Goal: Task Accomplishment & Management: Use online tool/utility

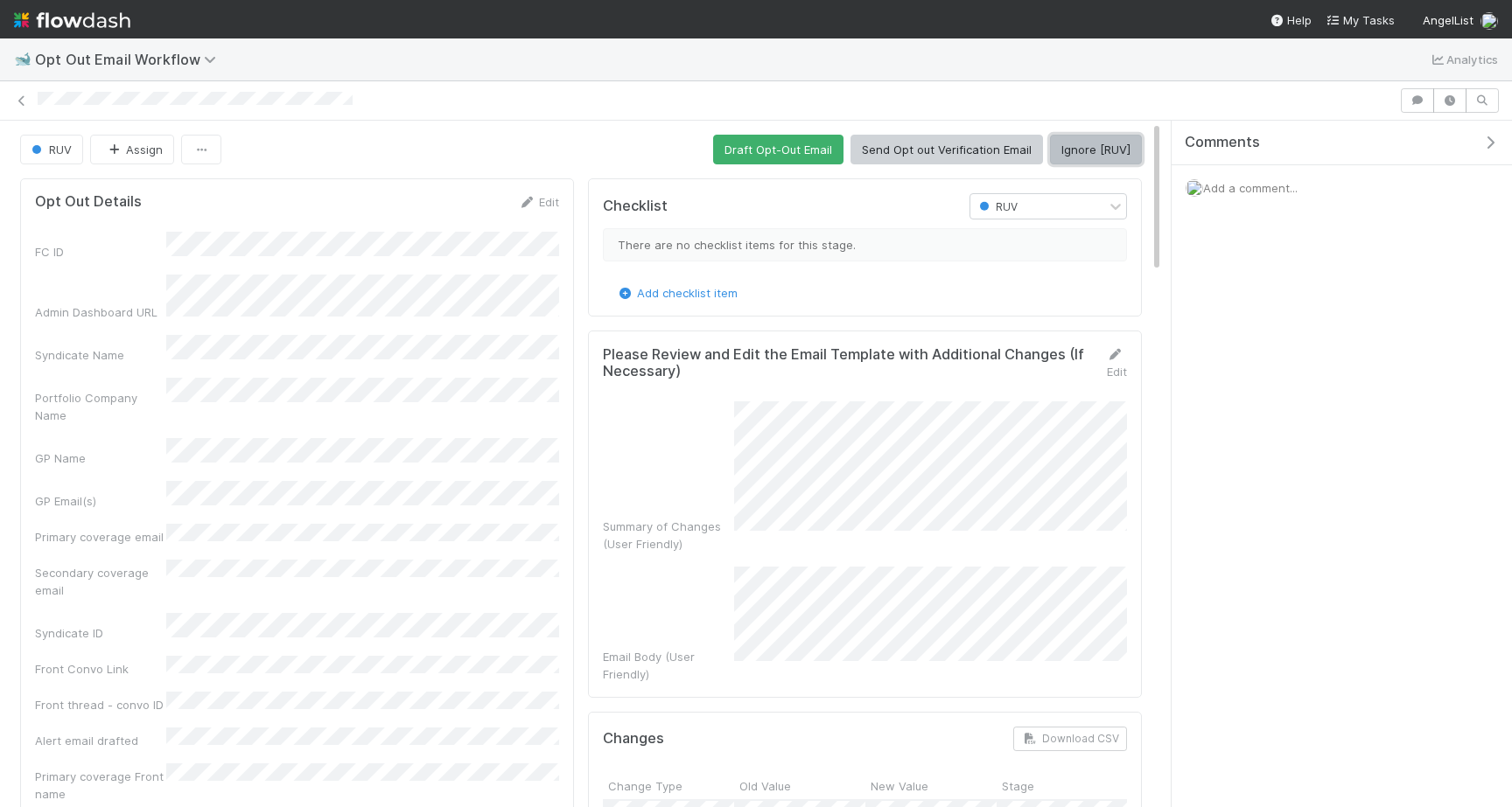
click at [1116, 156] on button "Ignore [RUV]" at bounding box center [1095, 149] width 92 height 30
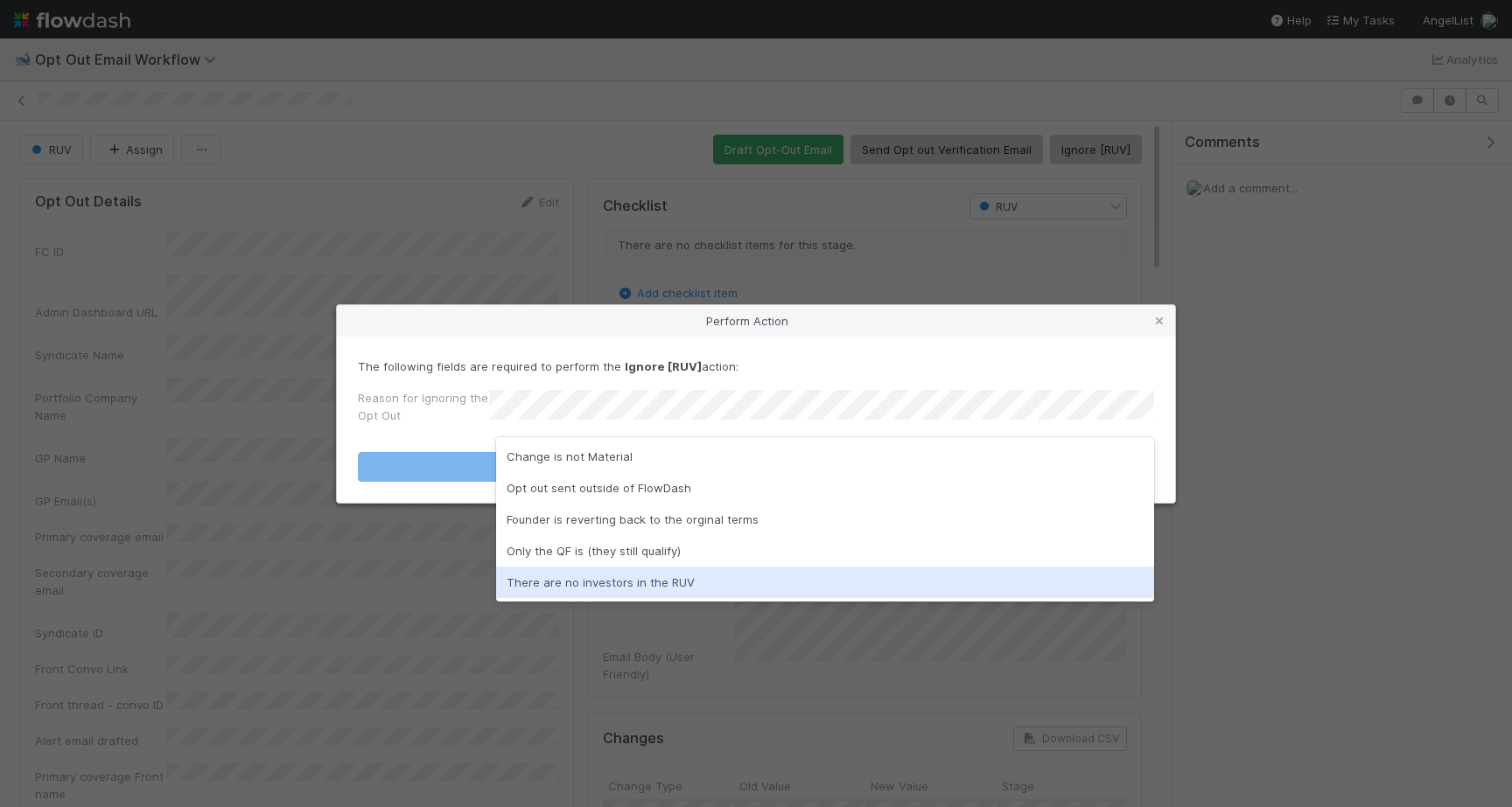
click at [605, 582] on div "There are no investors in the RUV" at bounding box center [824, 582] width 658 height 32
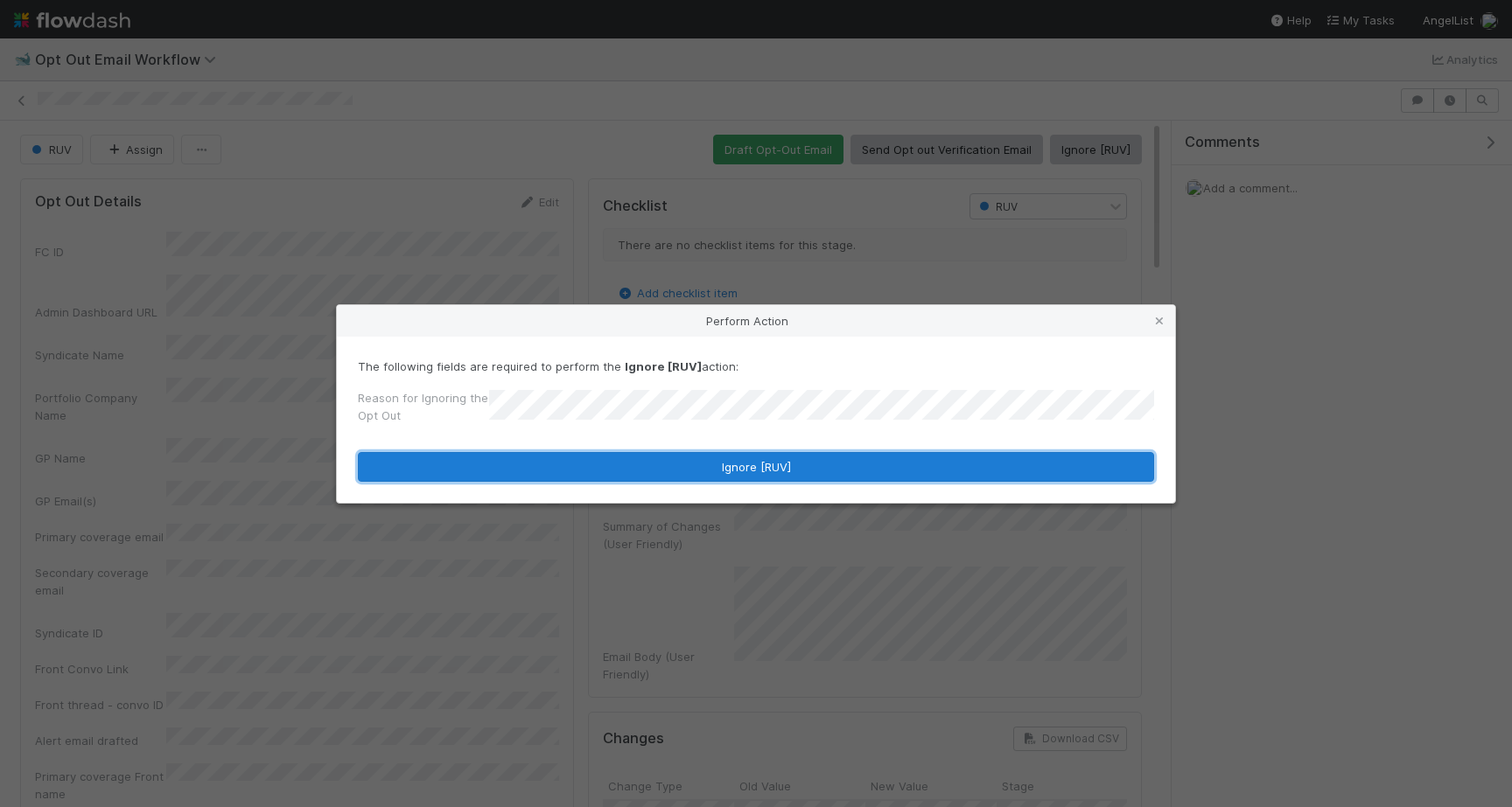
click at [671, 459] on button "Ignore [RUV]" at bounding box center [756, 466] width 796 height 30
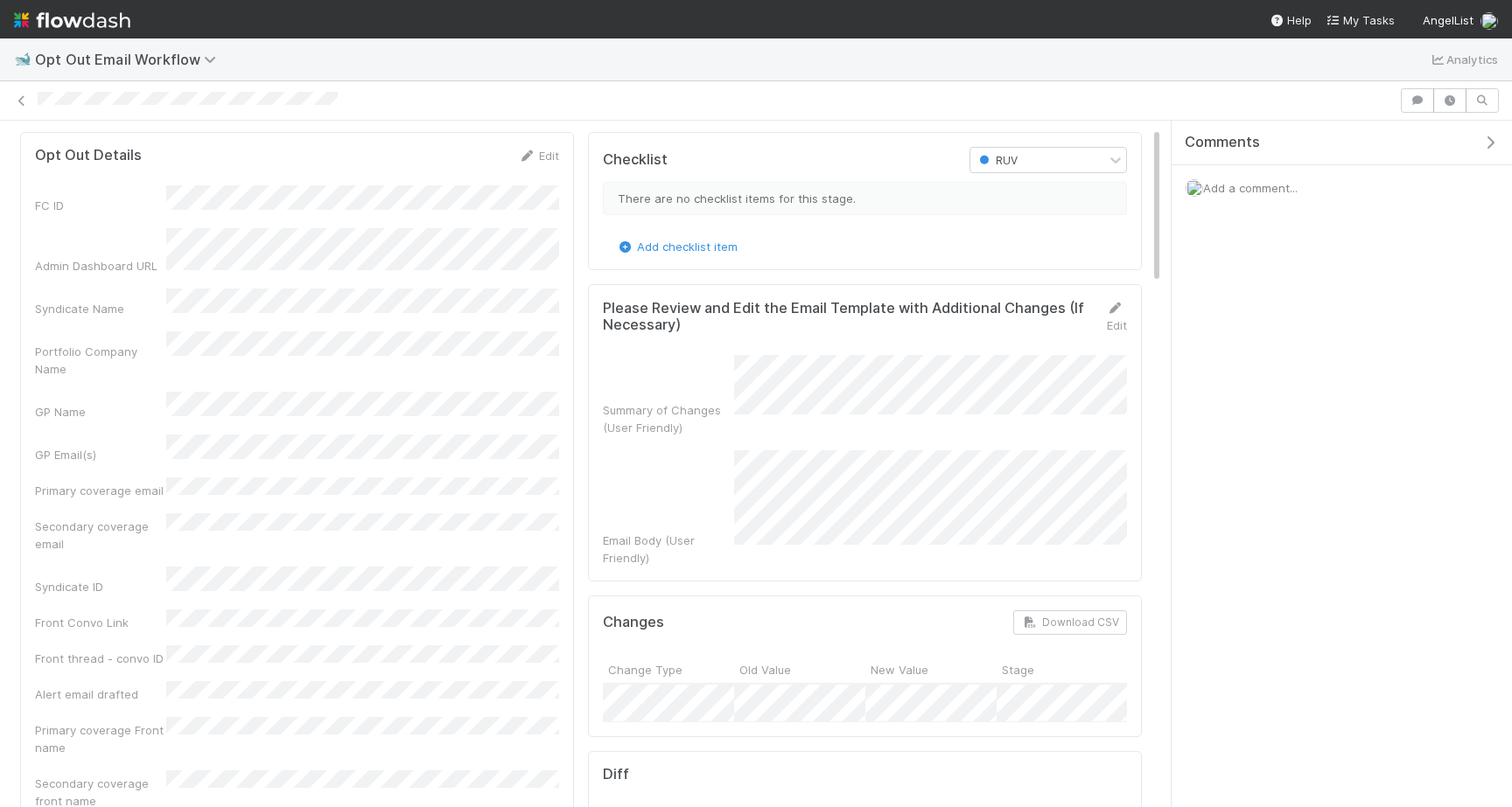
scroll to position [5, 0]
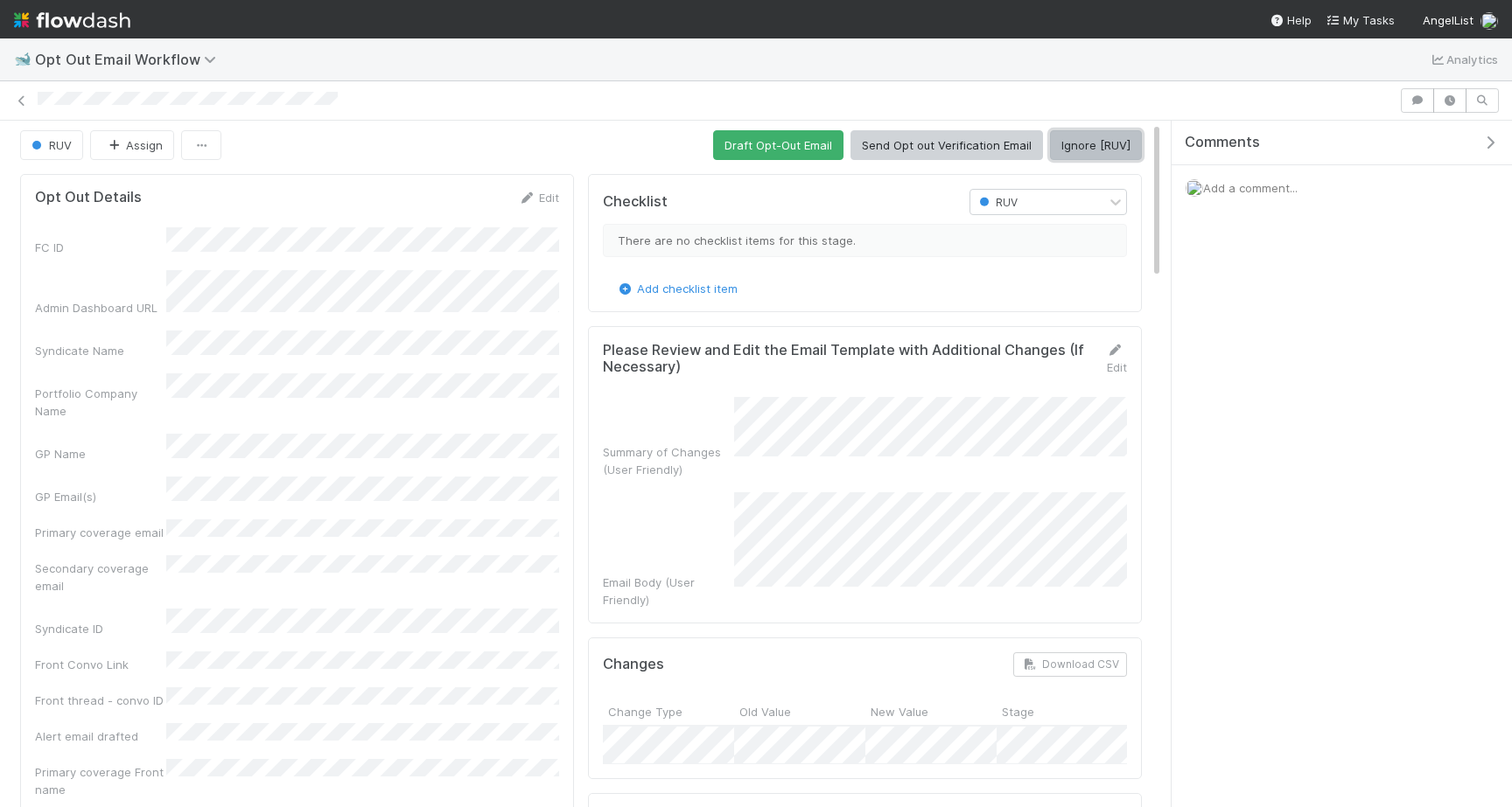
click at [1083, 151] on button "Ignore [RUV]" at bounding box center [1095, 145] width 92 height 30
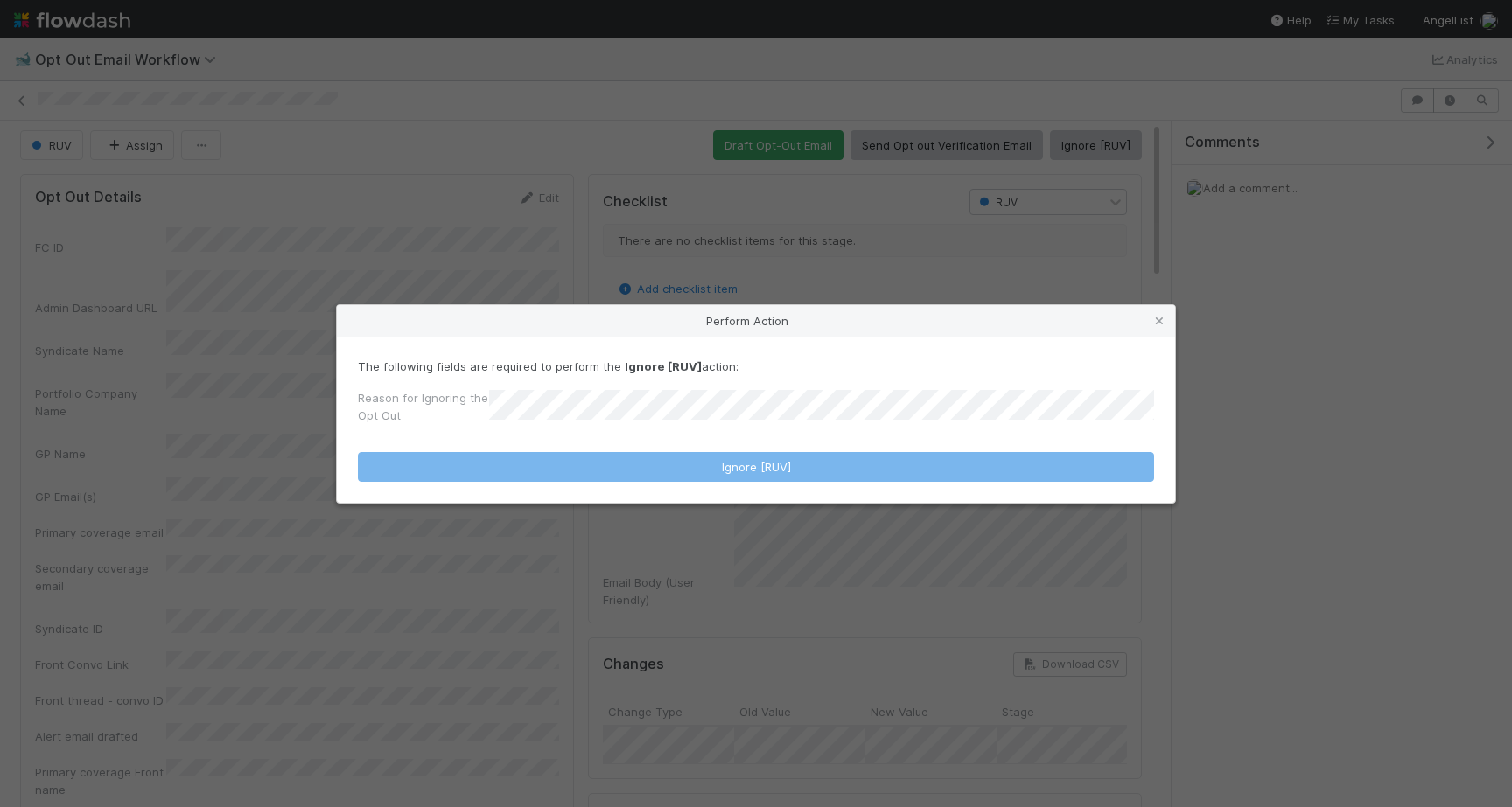
click at [672, 391] on div "Reason for Ignoring the Opt Out" at bounding box center [756, 411] width 796 height 42
click at [584, 431] on div "Reason for Ignoring the Opt Out" at bounding box center [756, 411] width 796 height 42
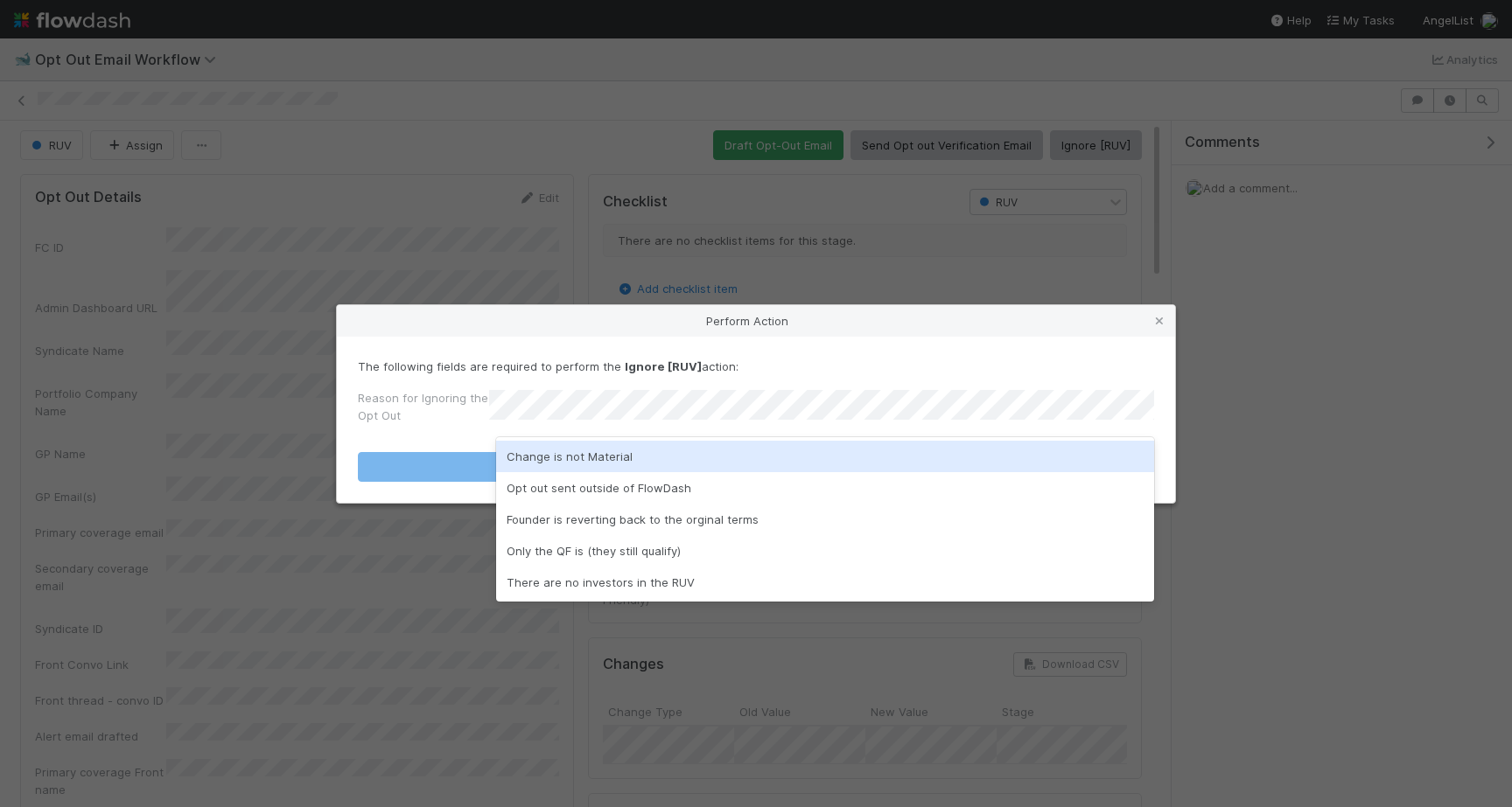
click at [532, 445] on div "Change is not Material" at bounding box center [824, 457] width 658 height 32
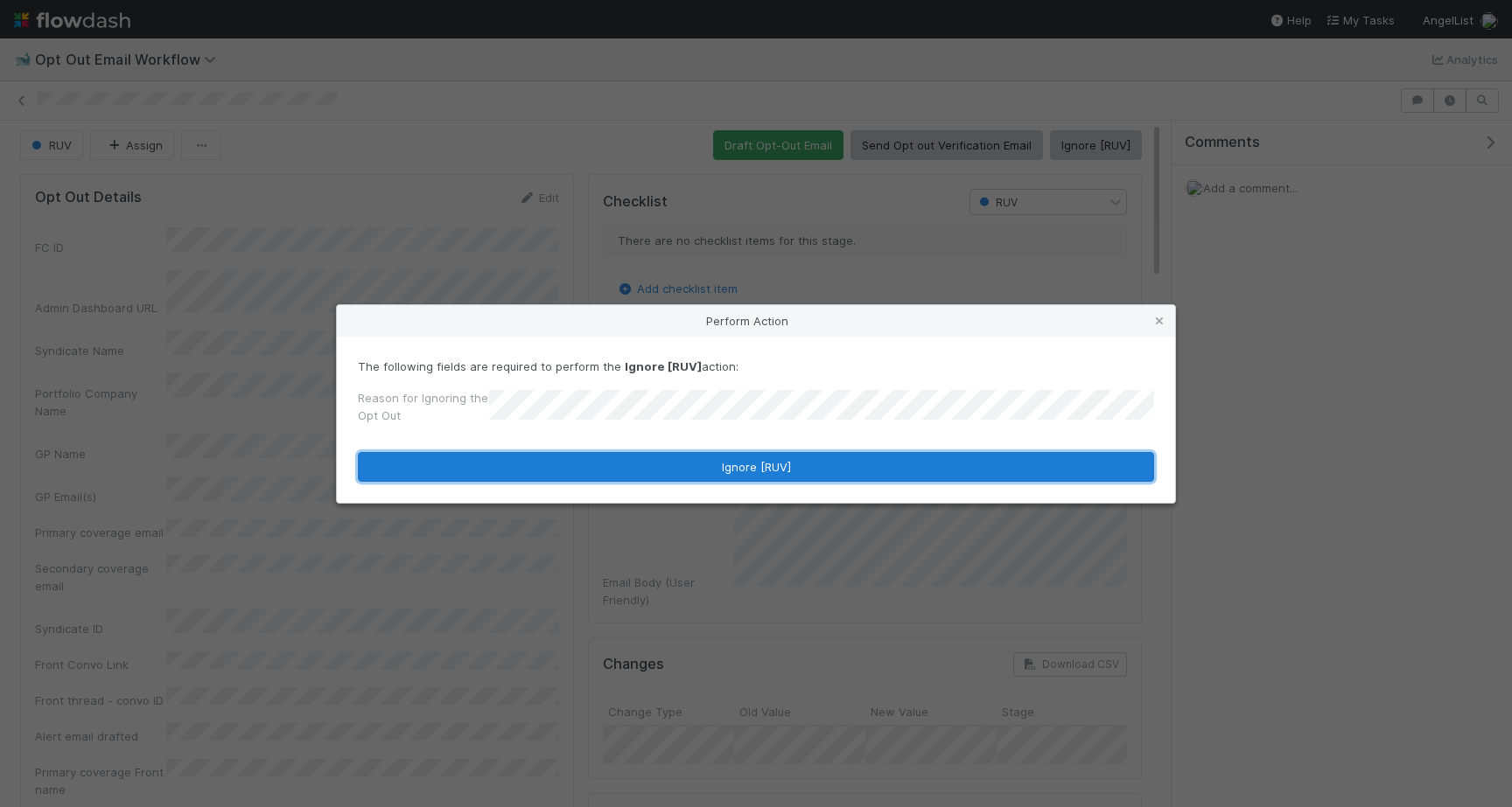
click at [532, 466] on button "Ignore [RUV]" at bounding box center [756, 466] width 796 height 30
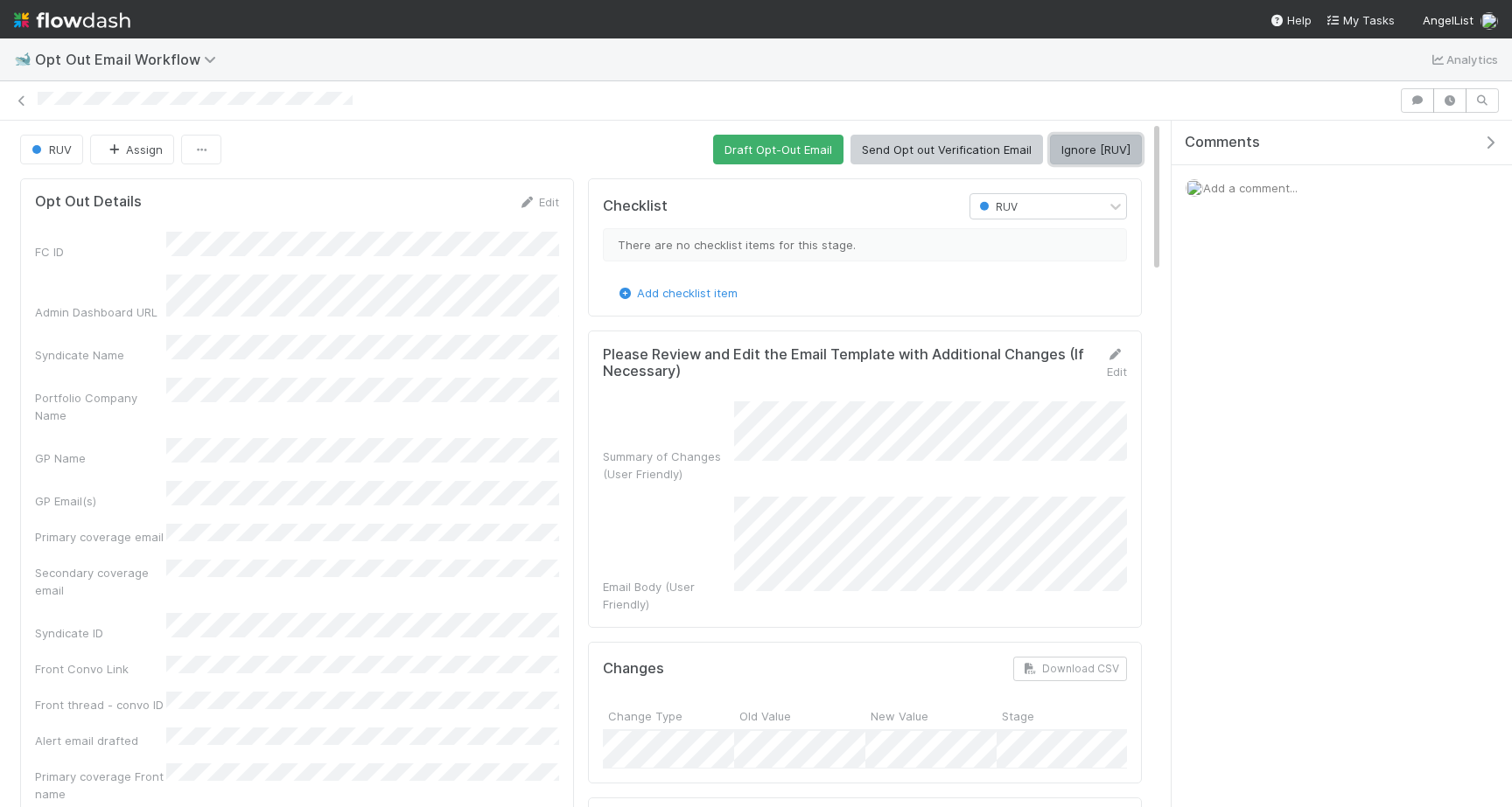
click at [1117, 141] on button "Ignore [RUV]" at bounding box center [1095, 149] width 92 height 30
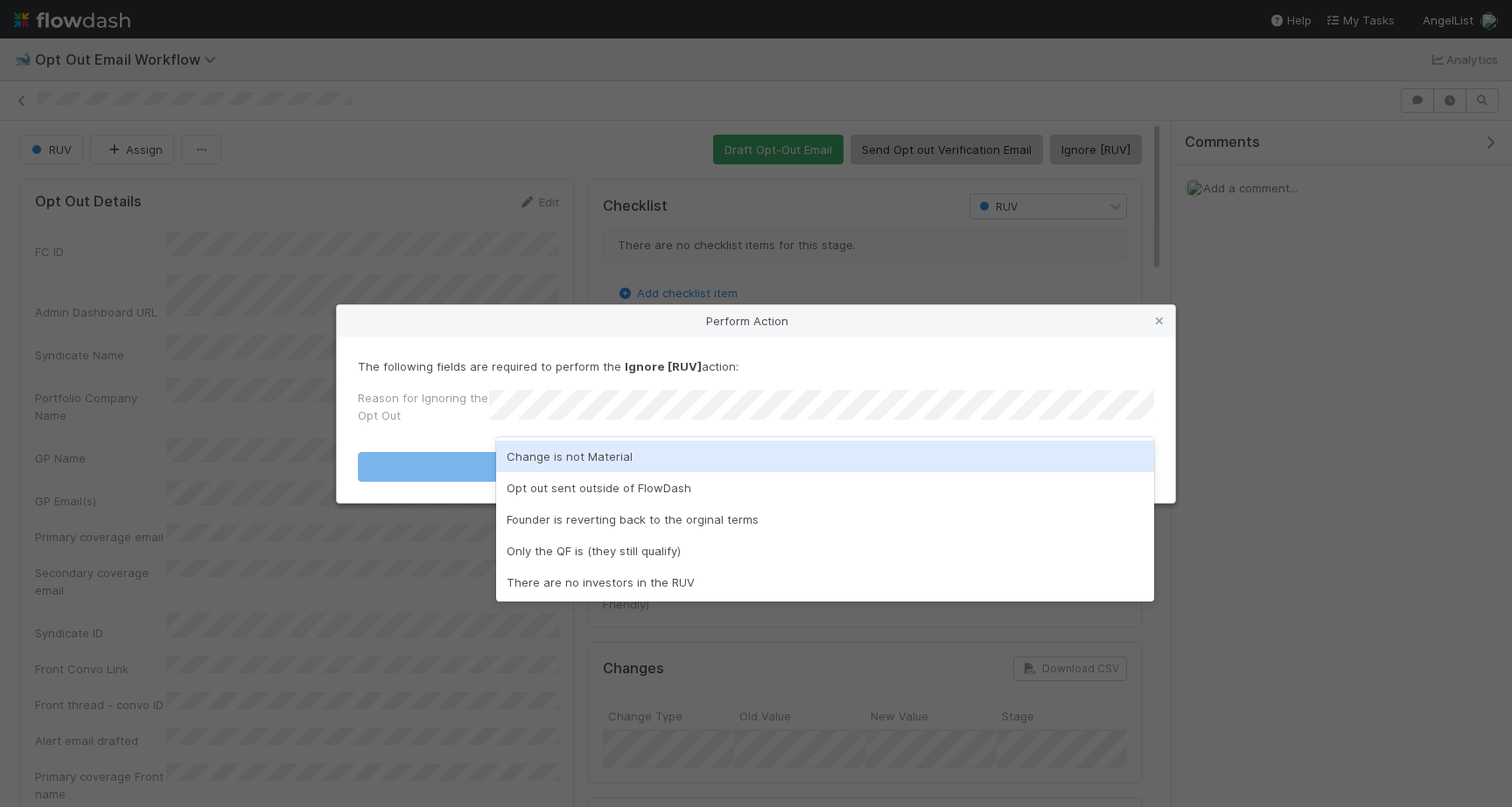
click at [776, 451] on div "Change is not Material" at bounding box center [824, 457] width 658 height 32
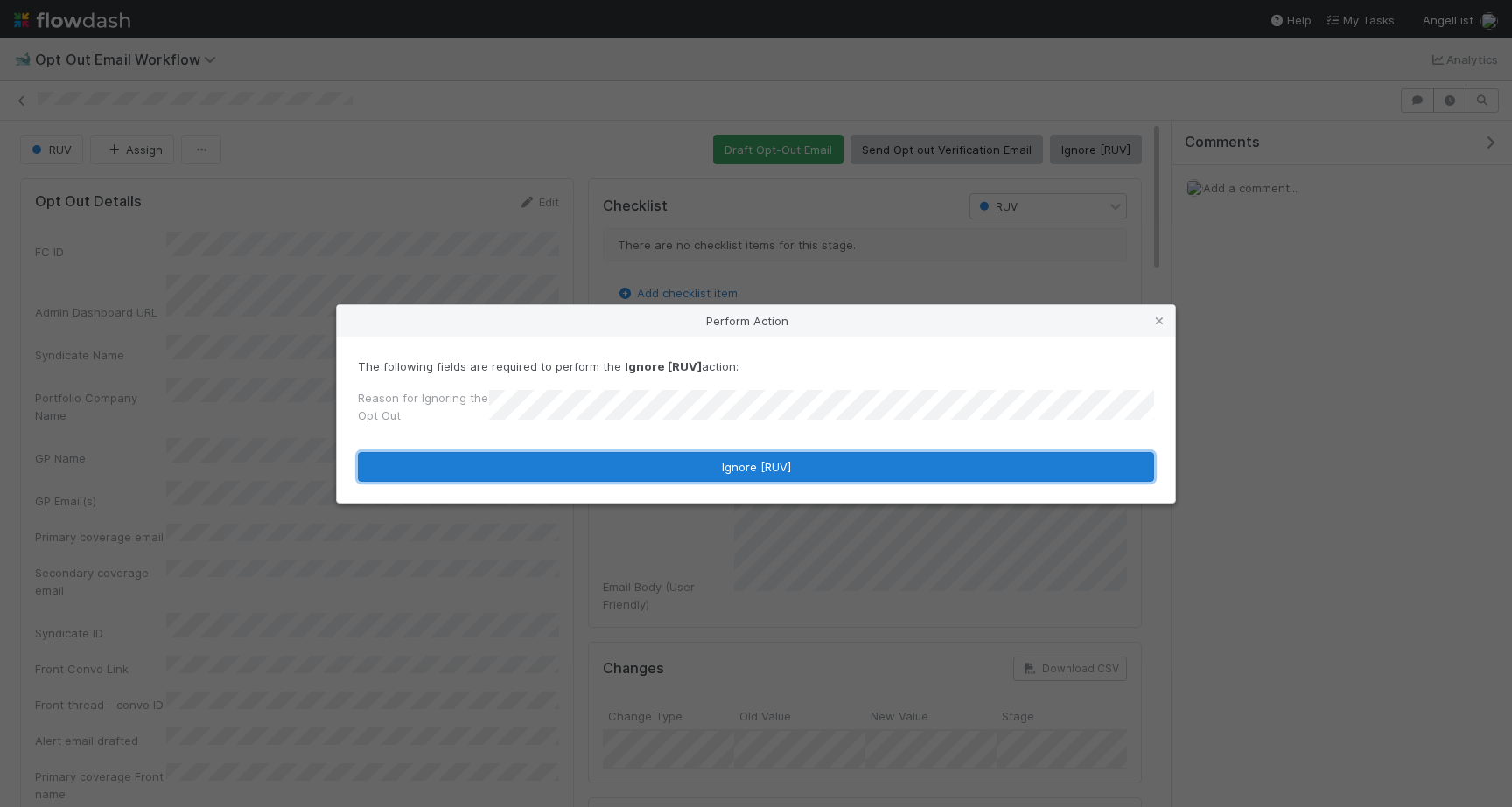
click at [781, 470] on button "Ignore [RUV]" at bounding box center [756, 466] width 796 height 30
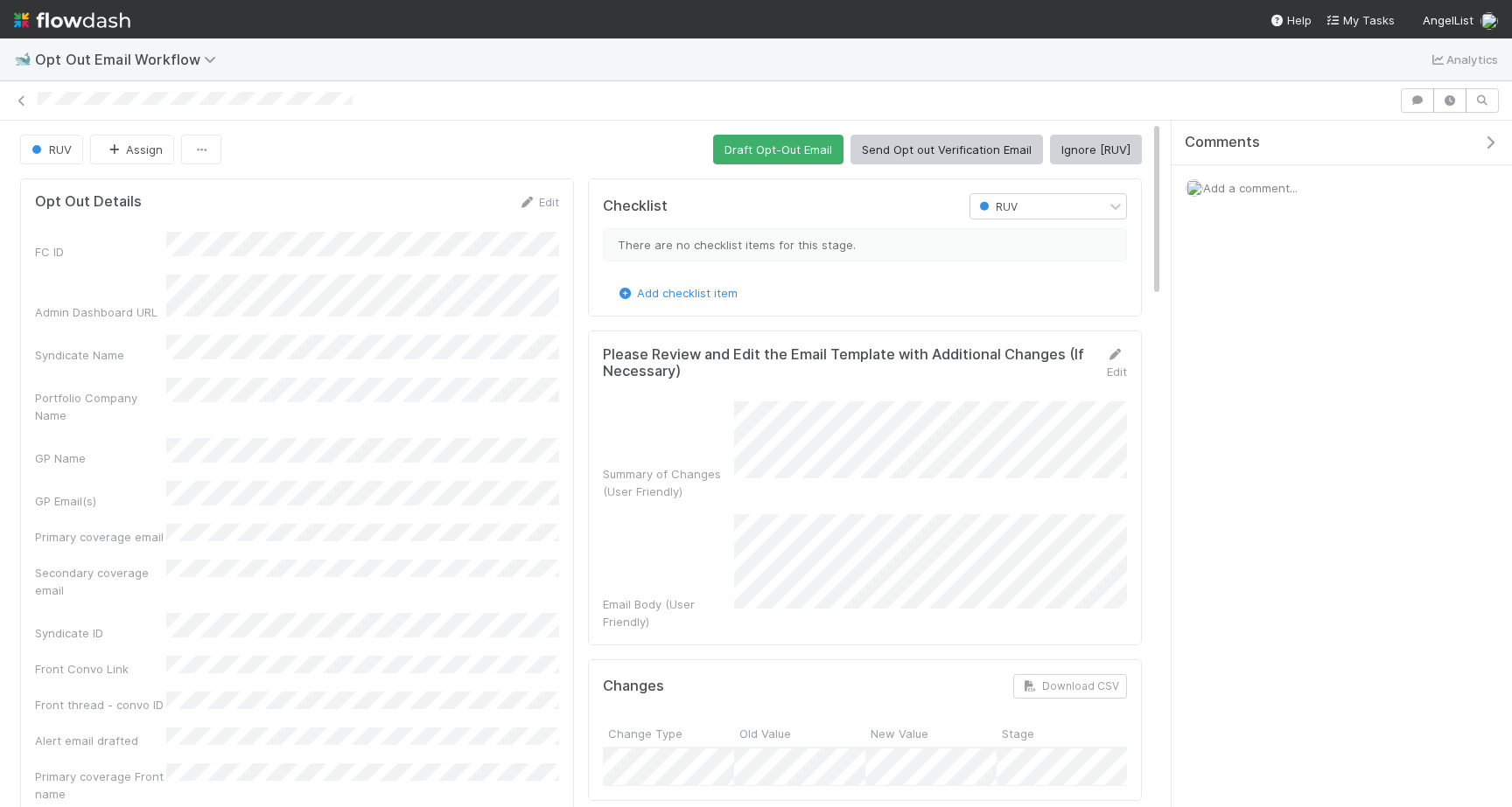
click at [1092, 157] on button "Ignore [RUV]" at bounding box center [1095, 149] width 92 height 30
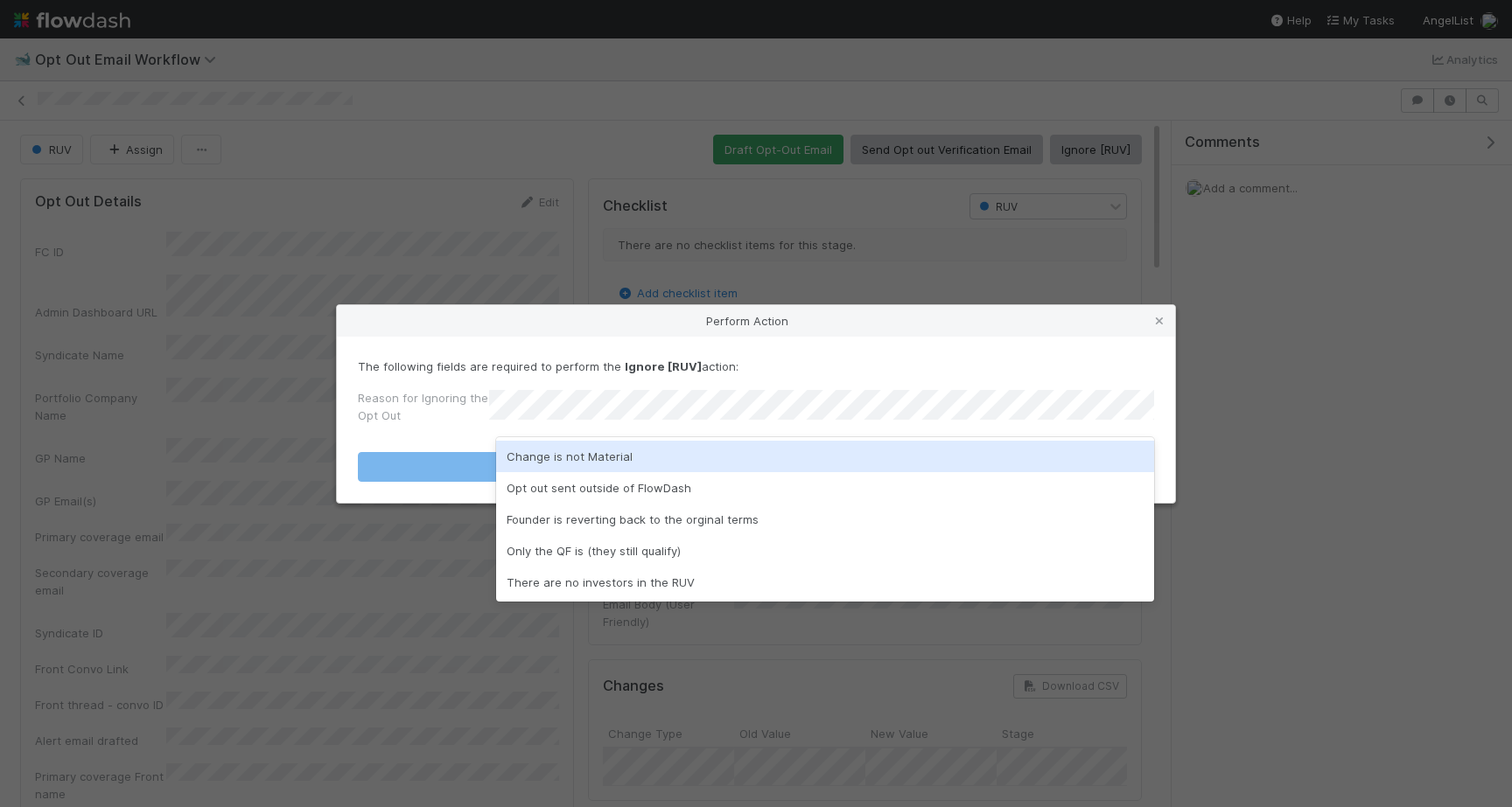
click at [771, 447] on div "Change is not Material" at bounding box center [824, 457] width 658 height 32
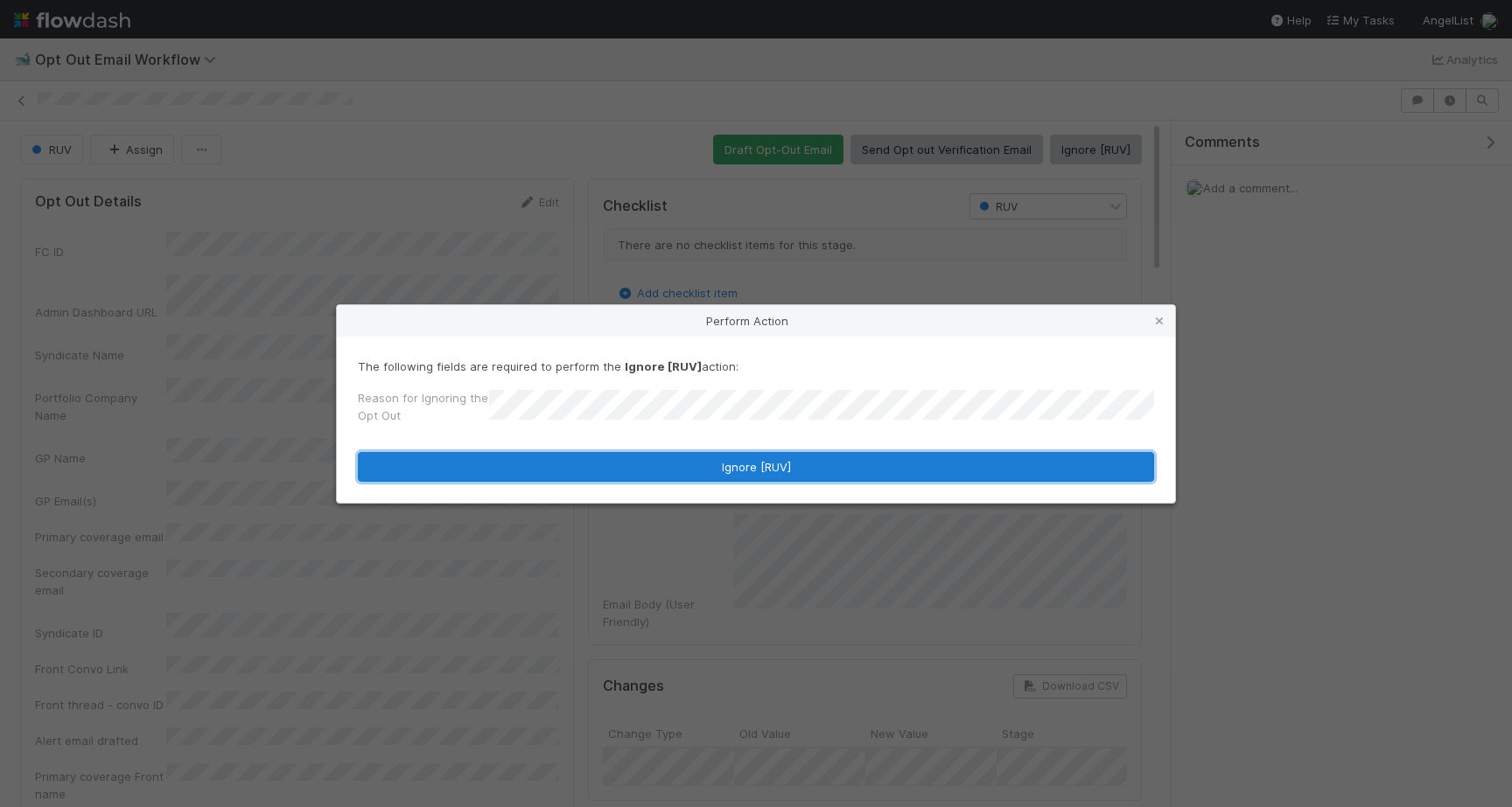
click at [774, 478] on button "Ignore [RUV]" at bounding box center [756, 466] width 796 height 30
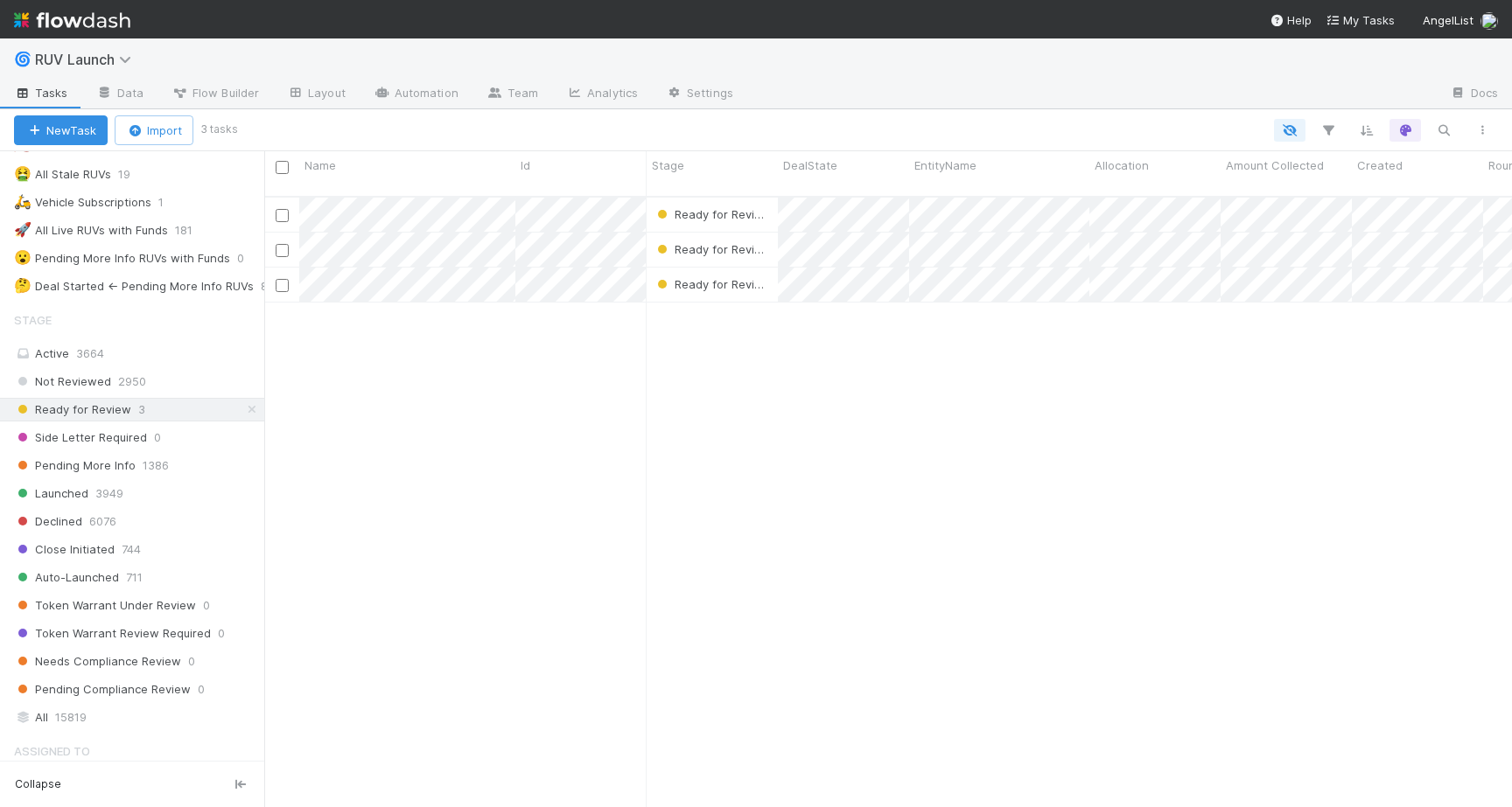
scroll to position [373, 0]
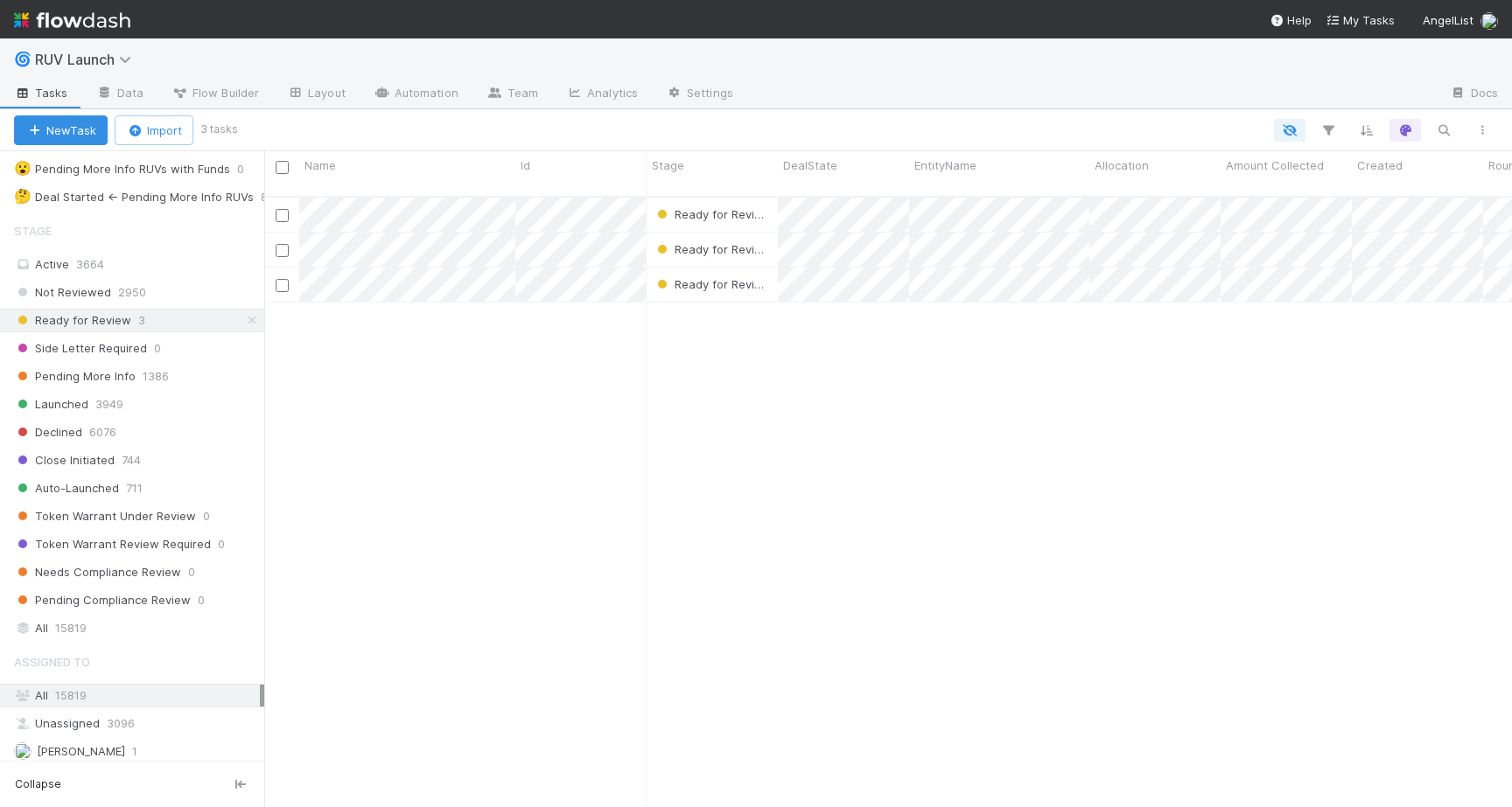
click at [120, 360] on div "Not Reviewed 2950 Ready for Review 3 Side Letter Required 0 Pending More Info 1…" at bounding box center [132, 446] width 264 height 331
click at [120, 382] on span "Pending More Info" at bounding box center [75, 376] width 122 height 22
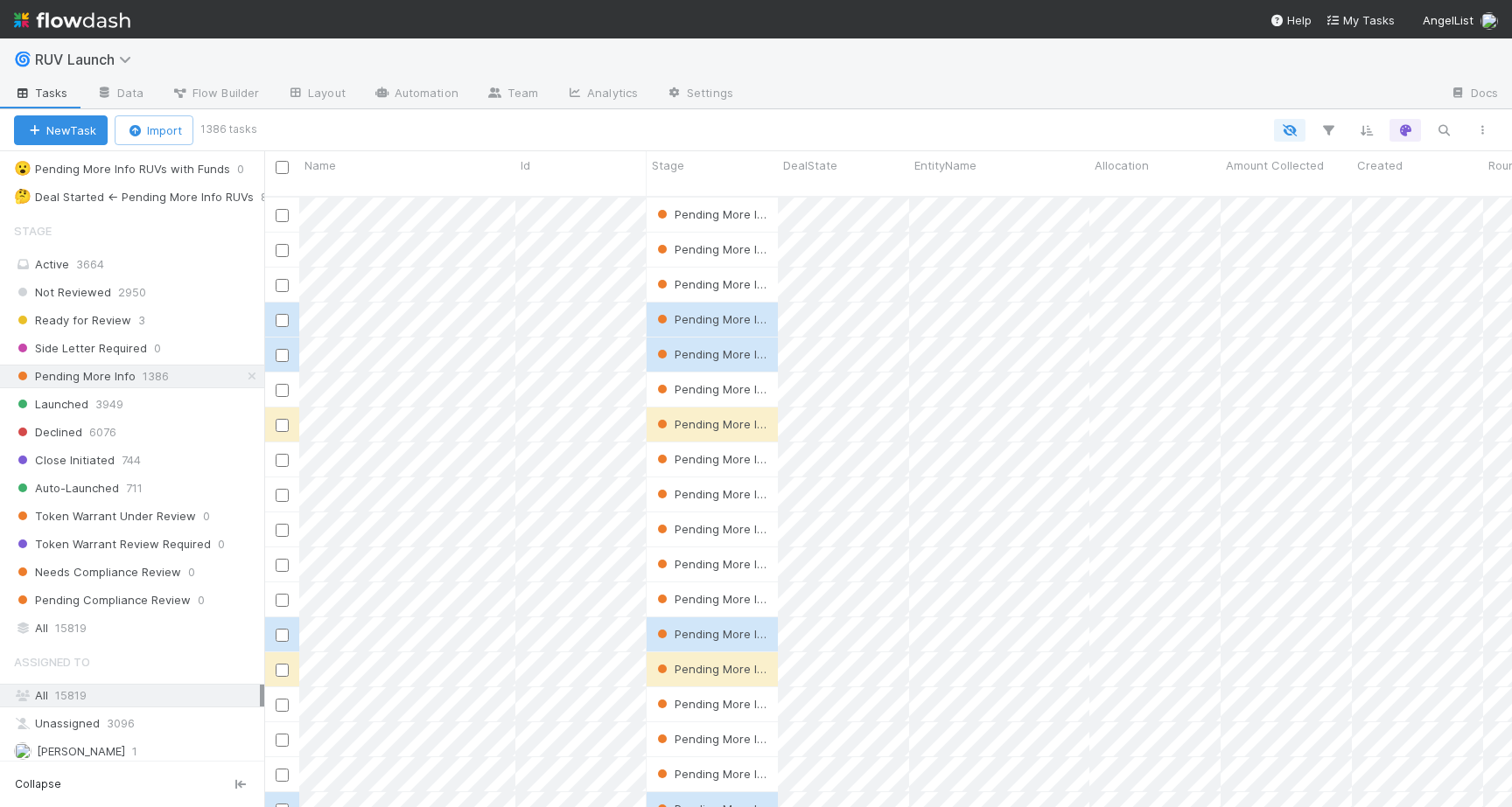
scroll to position [624, 1248]
click at [129, 325] on div "Ready for Review 3" at bounding box center [139, 320] width 250 height 22
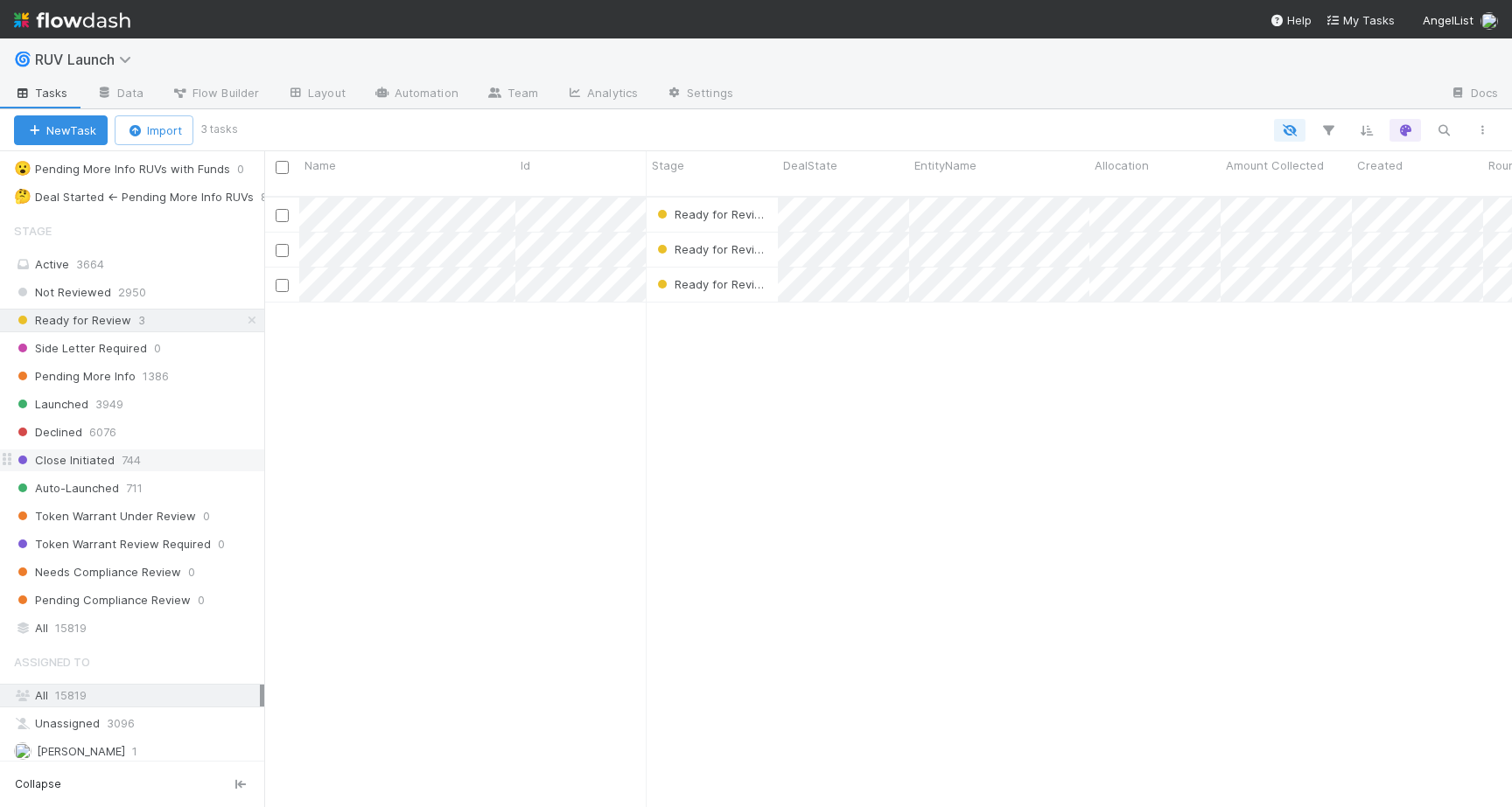
scroll to position [624, 1248]
click at [119, 485] on div "Auto-Launched 711" at bounding box center [139, 488] width 250 height 22
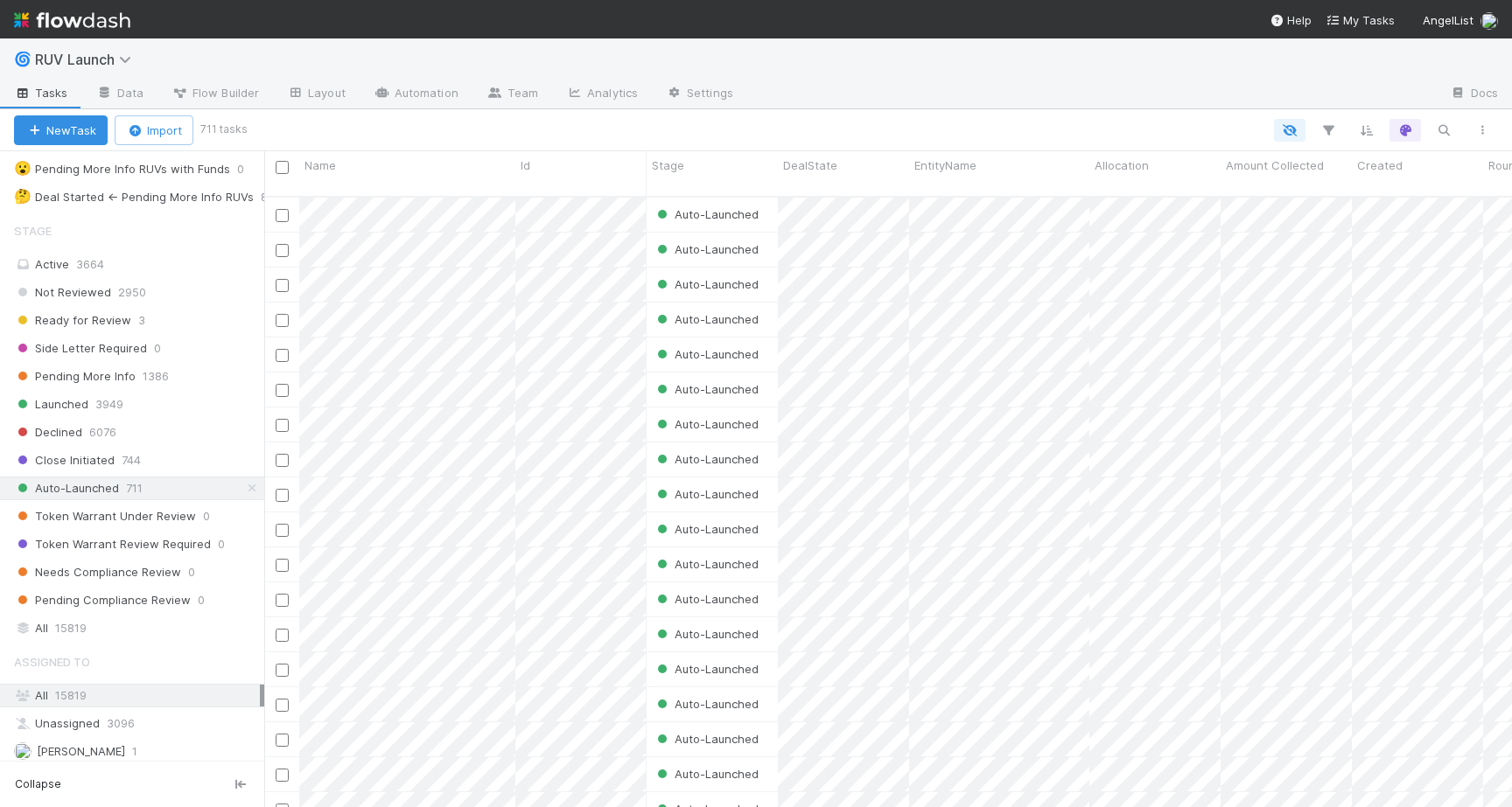
scroll to position [624, 1248]
click at [84, 374] on span "Pending More Info" at bounding box center [75, 376] width 122 height 22
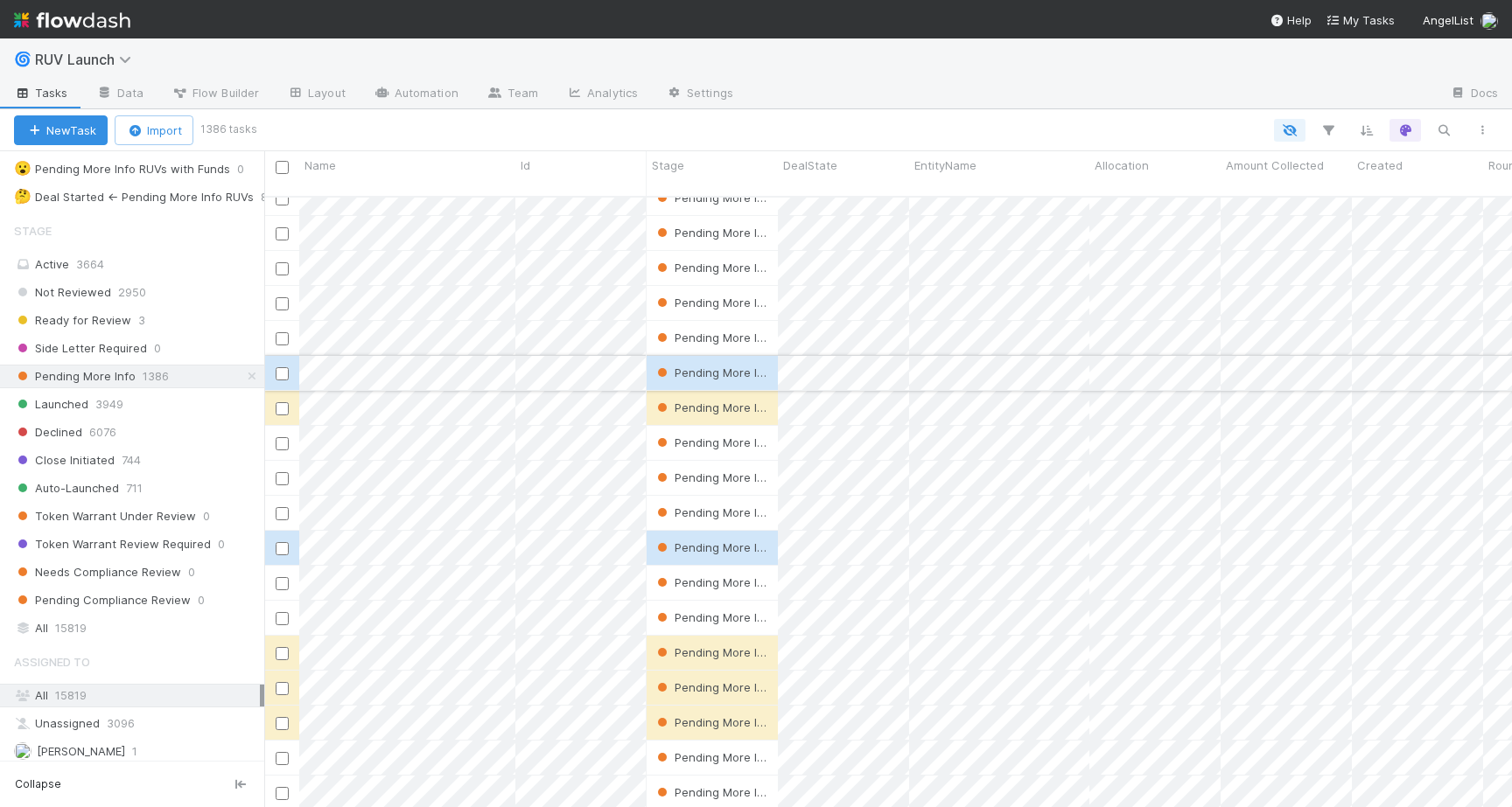
scroll to position [269, 0]
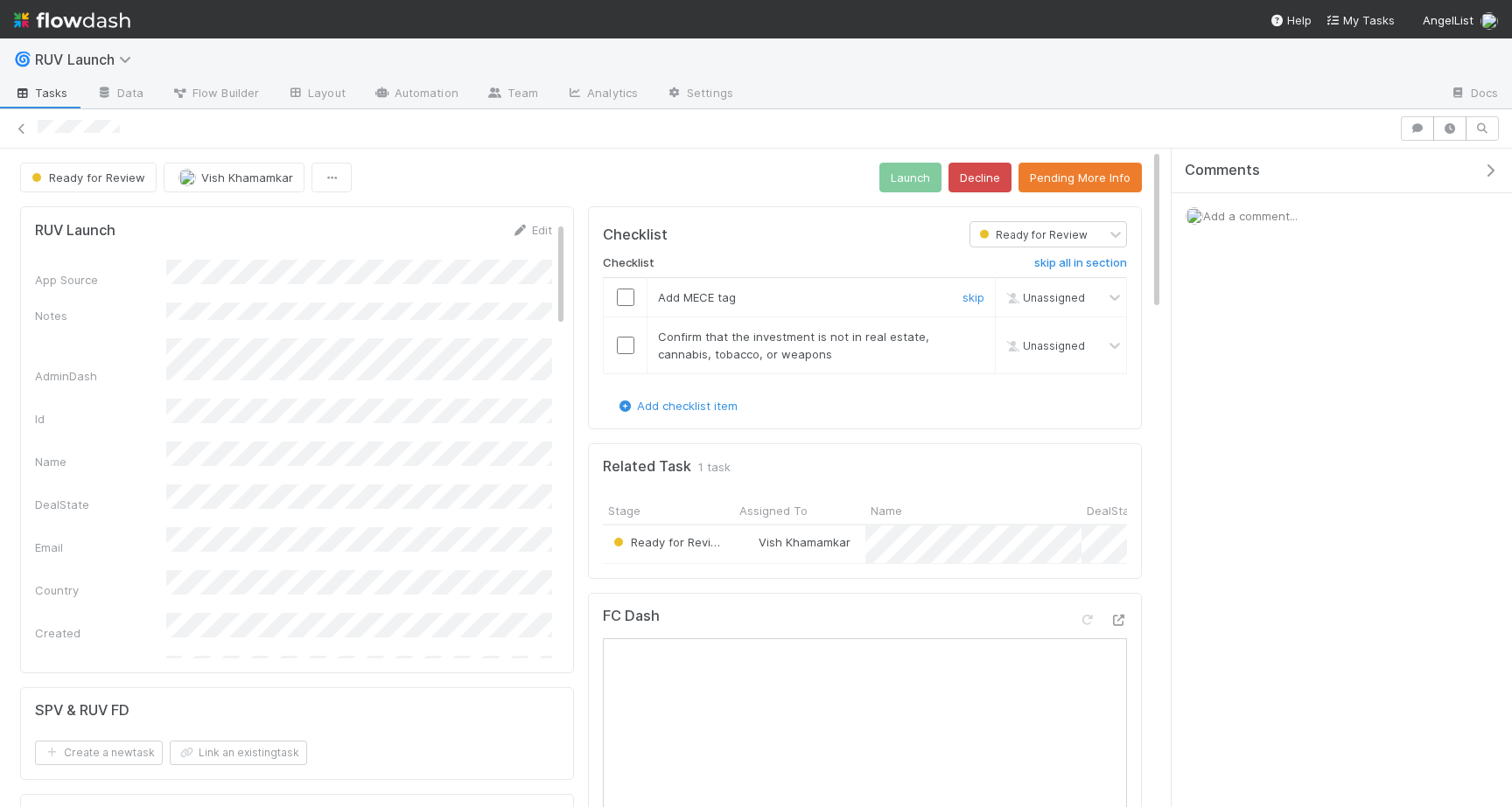
click at [628, 293] on input "checkbox" at bounding box center [625, 298] width 17 height 17
click at [632, 347] on input "checkbox" at bounding box center [625, 346] width 17 height 17
click at [917, 167] on button "Launch" at bounding box center [910, 177] width 62 height 30
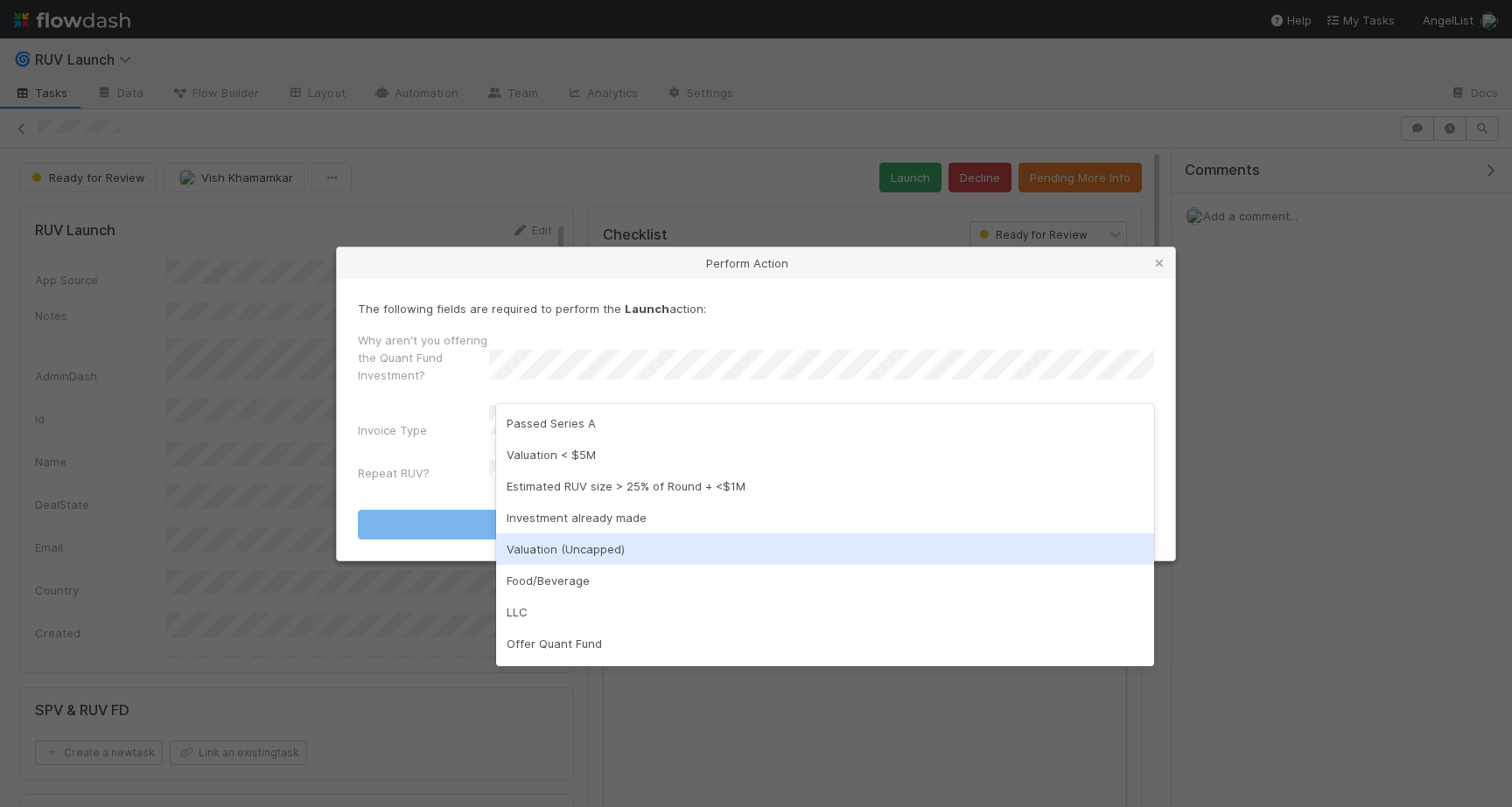
scroll to position [28, 0]
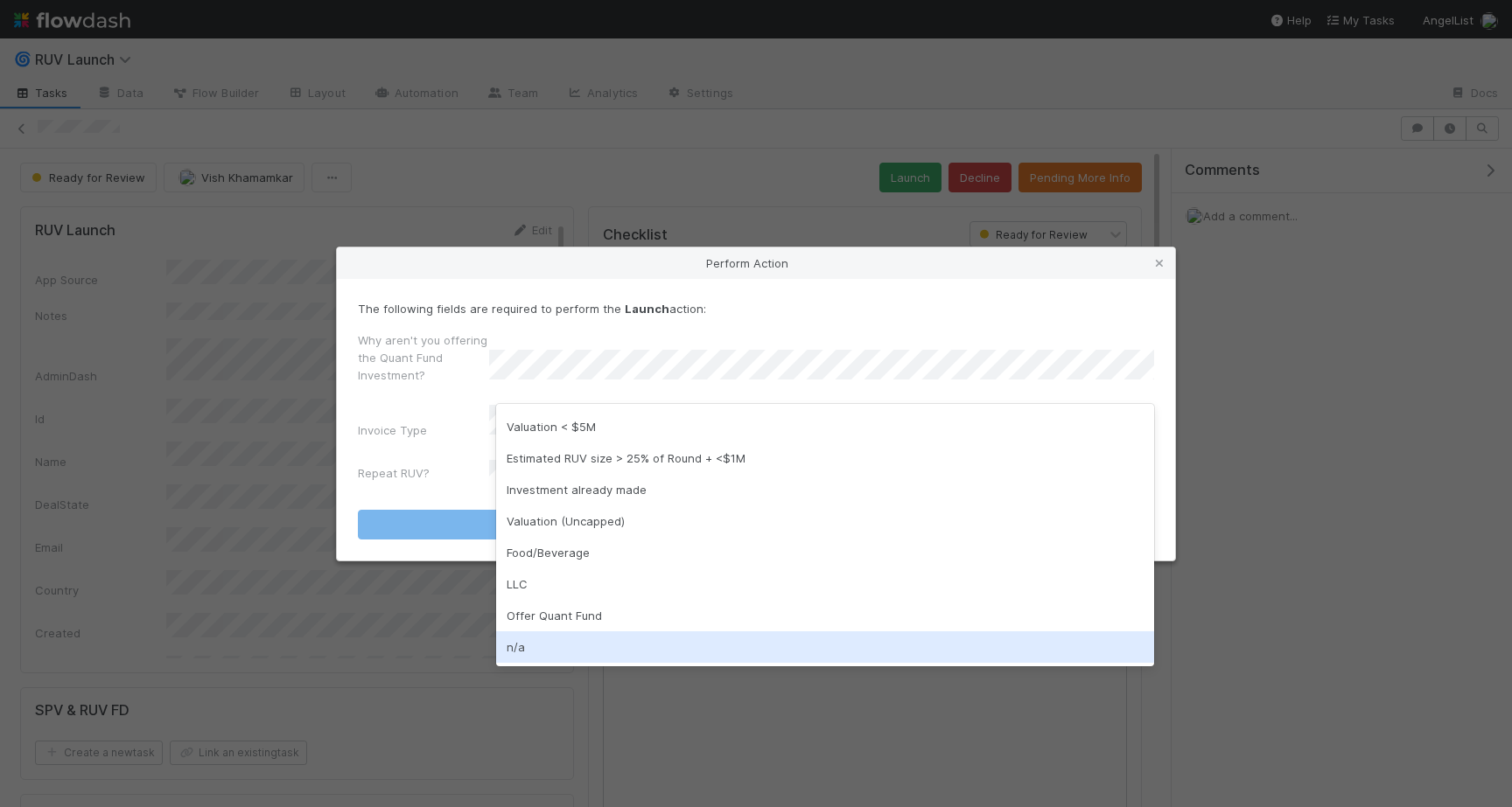
click at [528, 653] on div "n/a" at bounding box center [824, 647] width 658 height 32
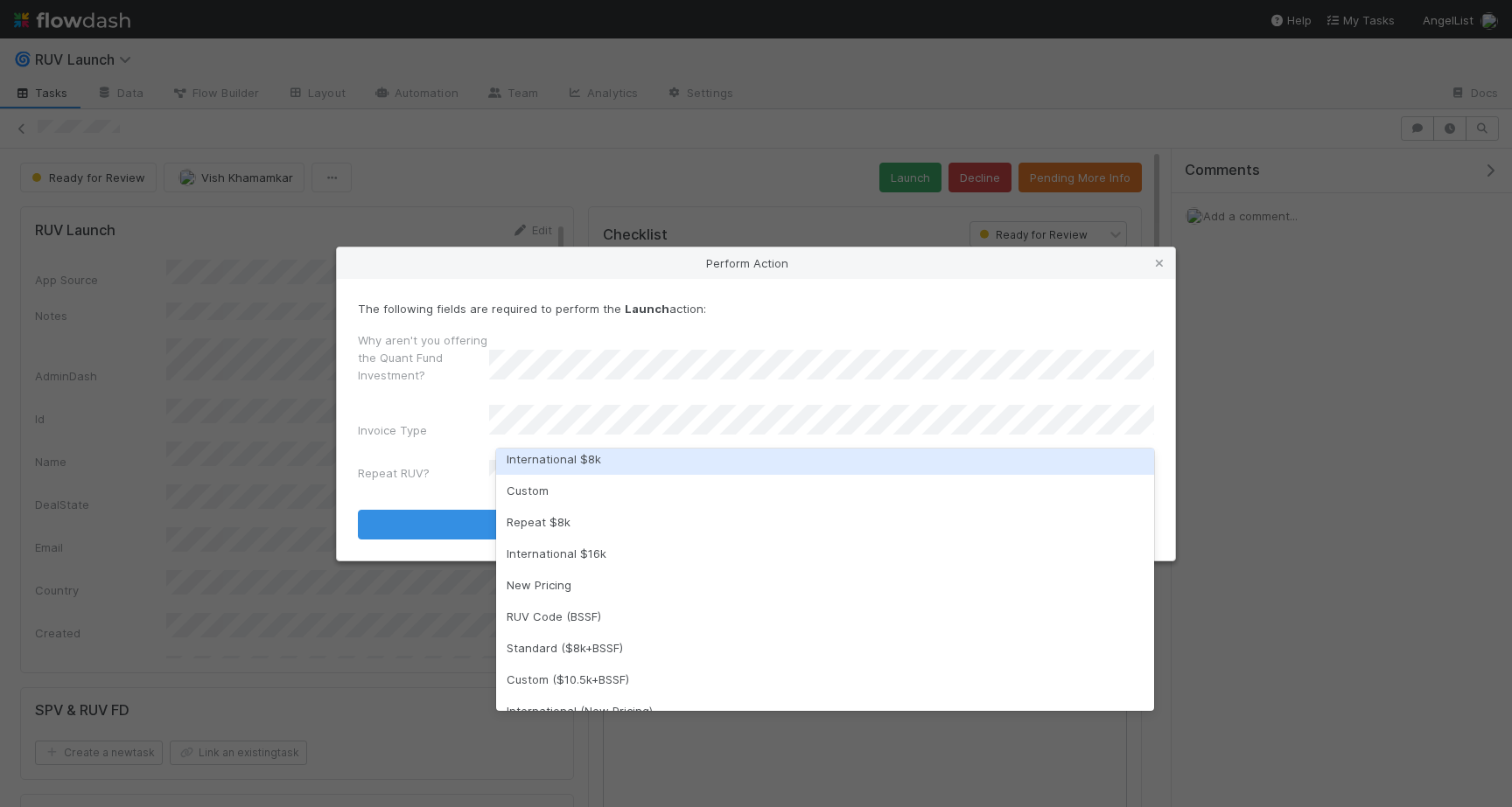
scroll to position [101, 0]
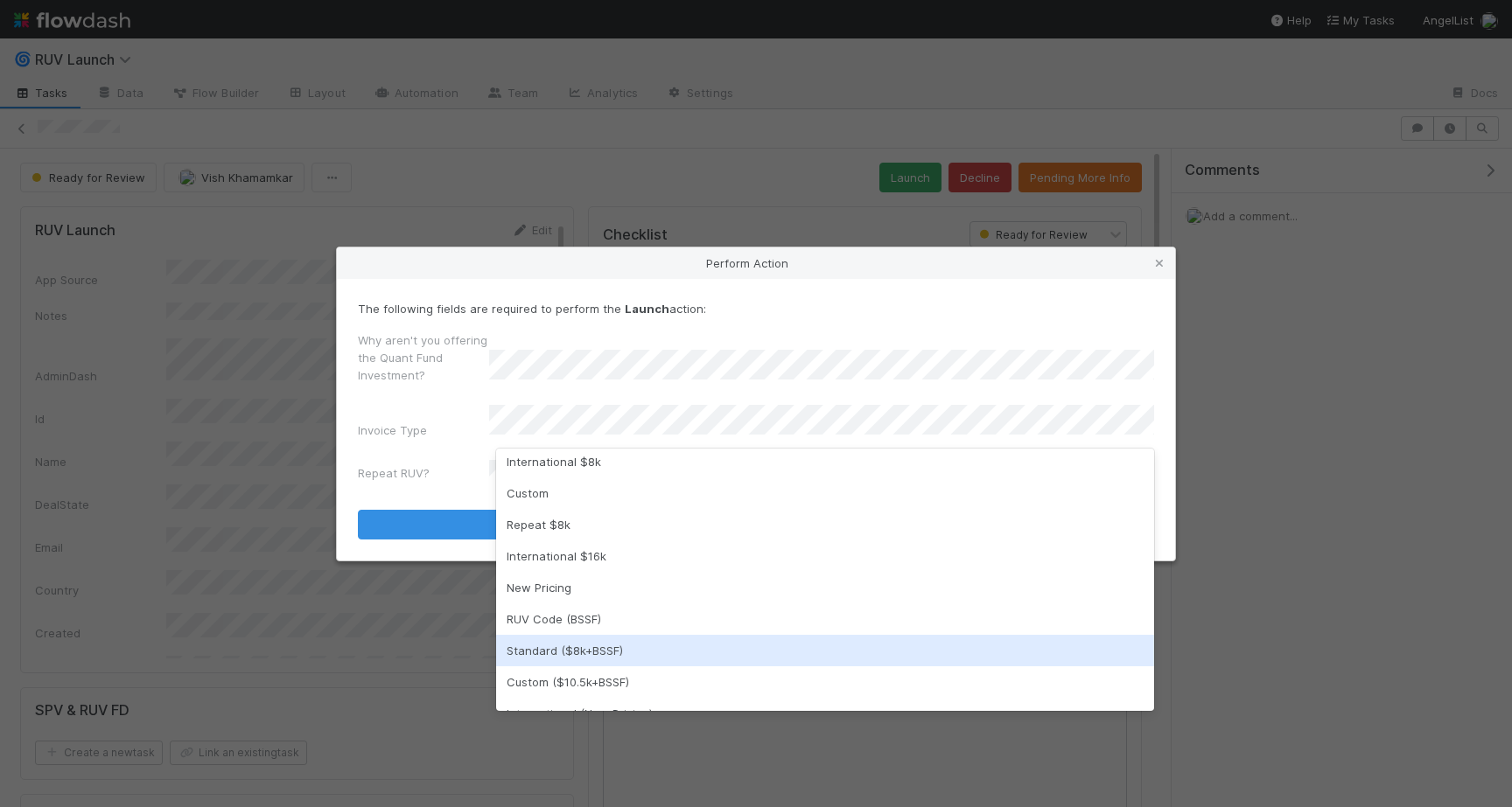
click at [590, 654] on div "Standard ($8k+BSSF)" at bounding box center [824, 650] width 658 height 32
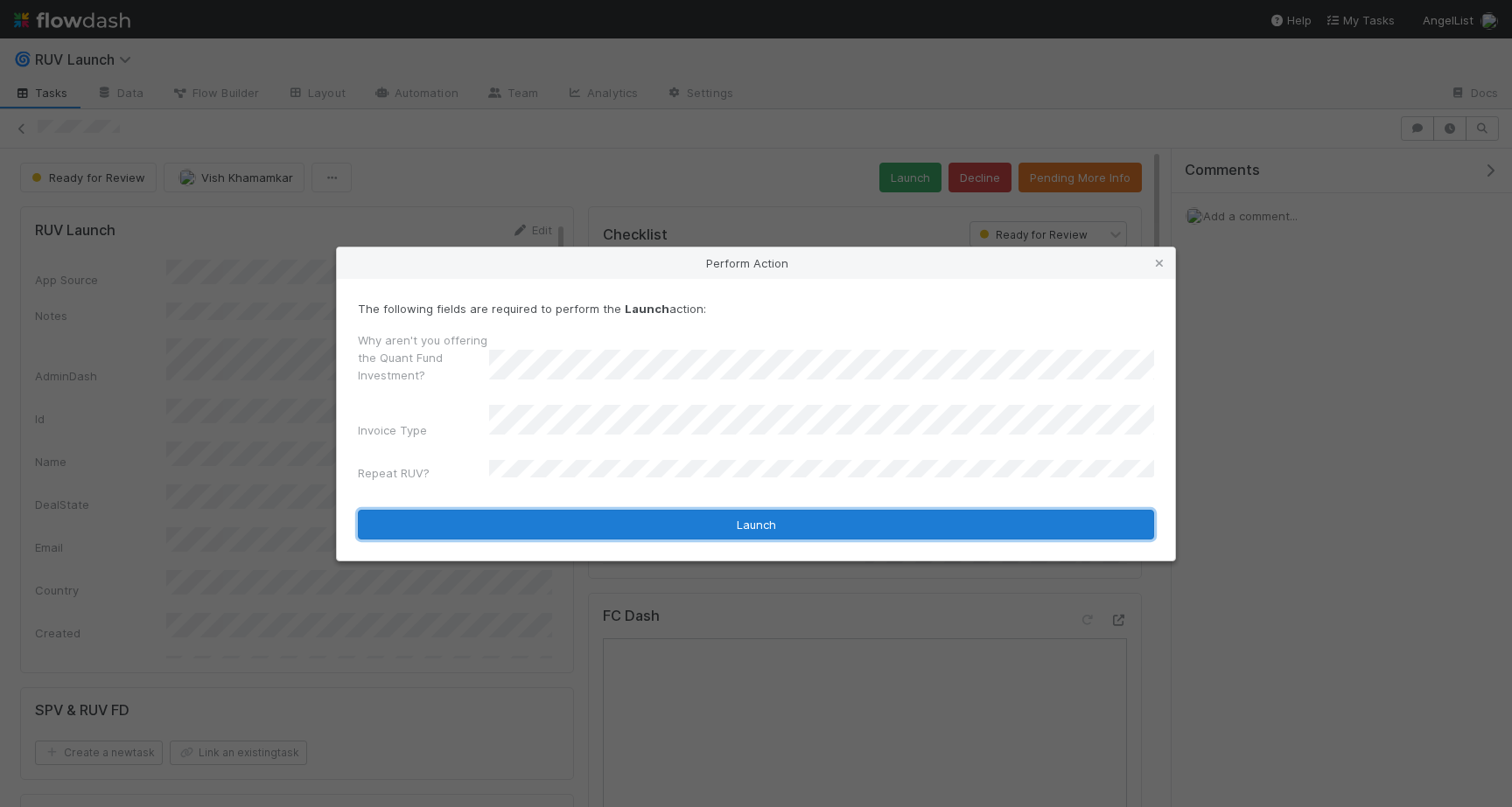
click at [631, 527] on button "Launch" at bounding box center [756, 525] width 796 height 30
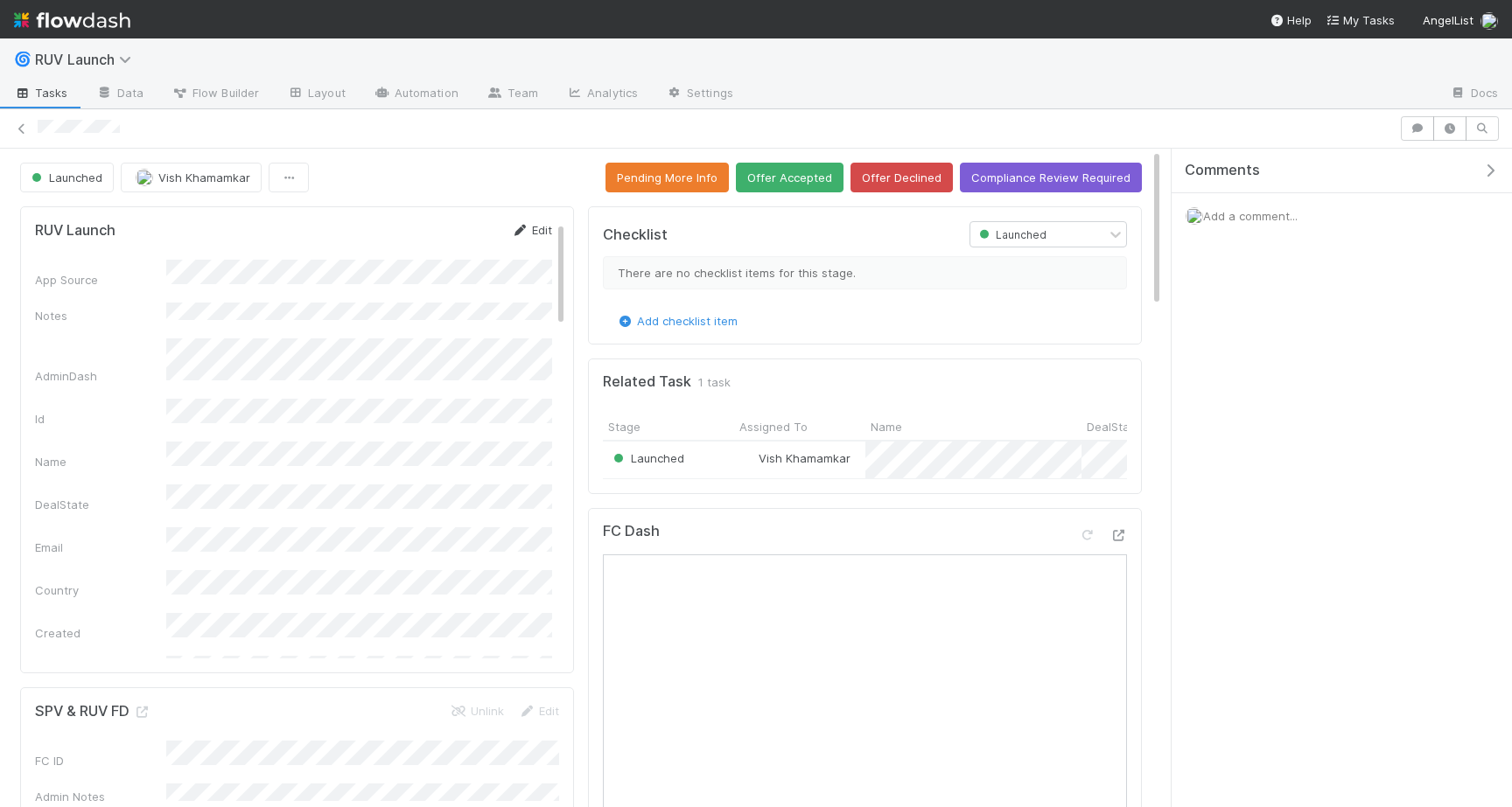
click at [527, 228] on icon at bounding box center [520, 231] width 17 height 11
click at [460, 238] on button "Save" at bounding box center [459, 235] width 50 height 30
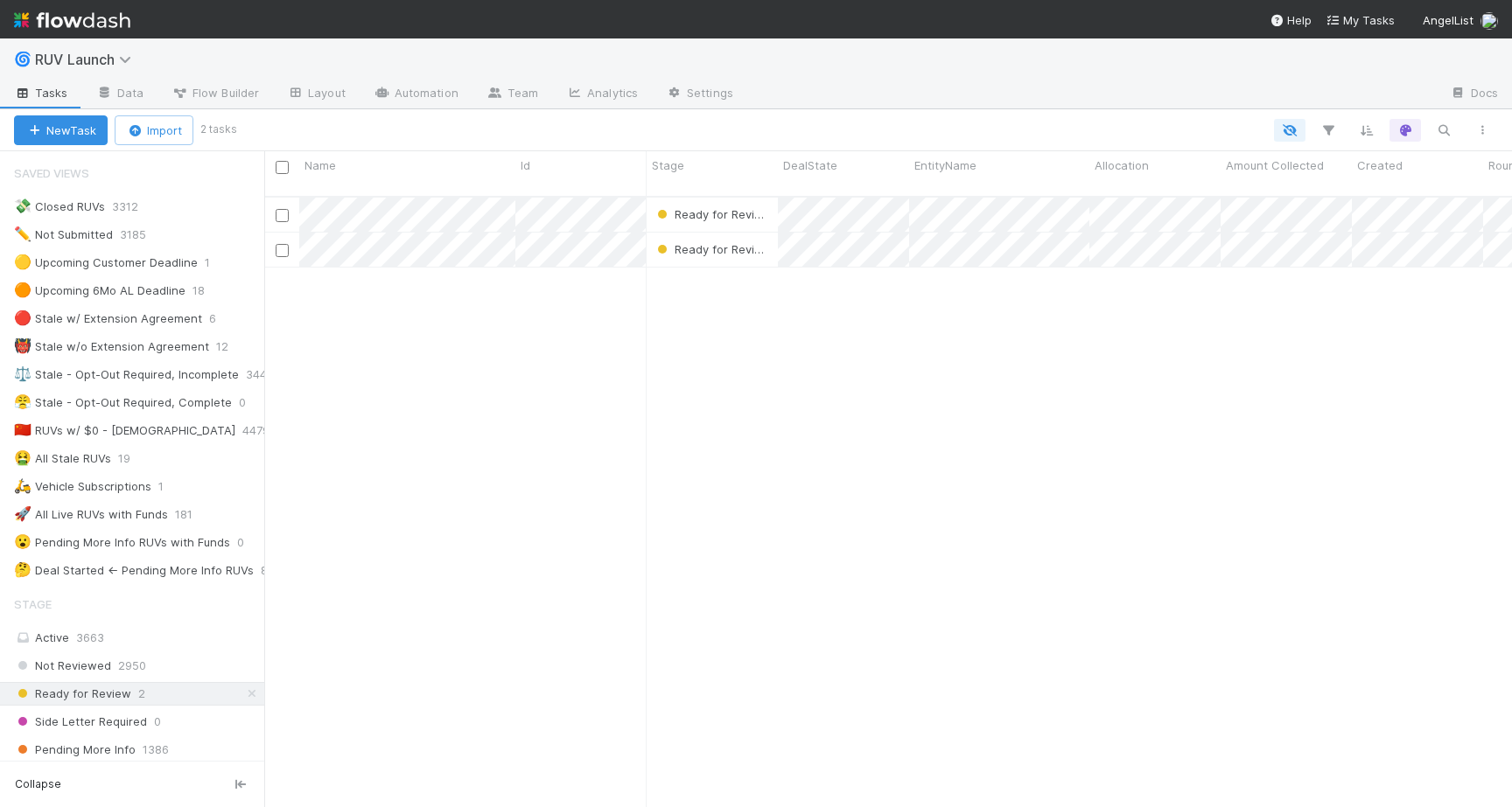
scroll to position [0, 1]
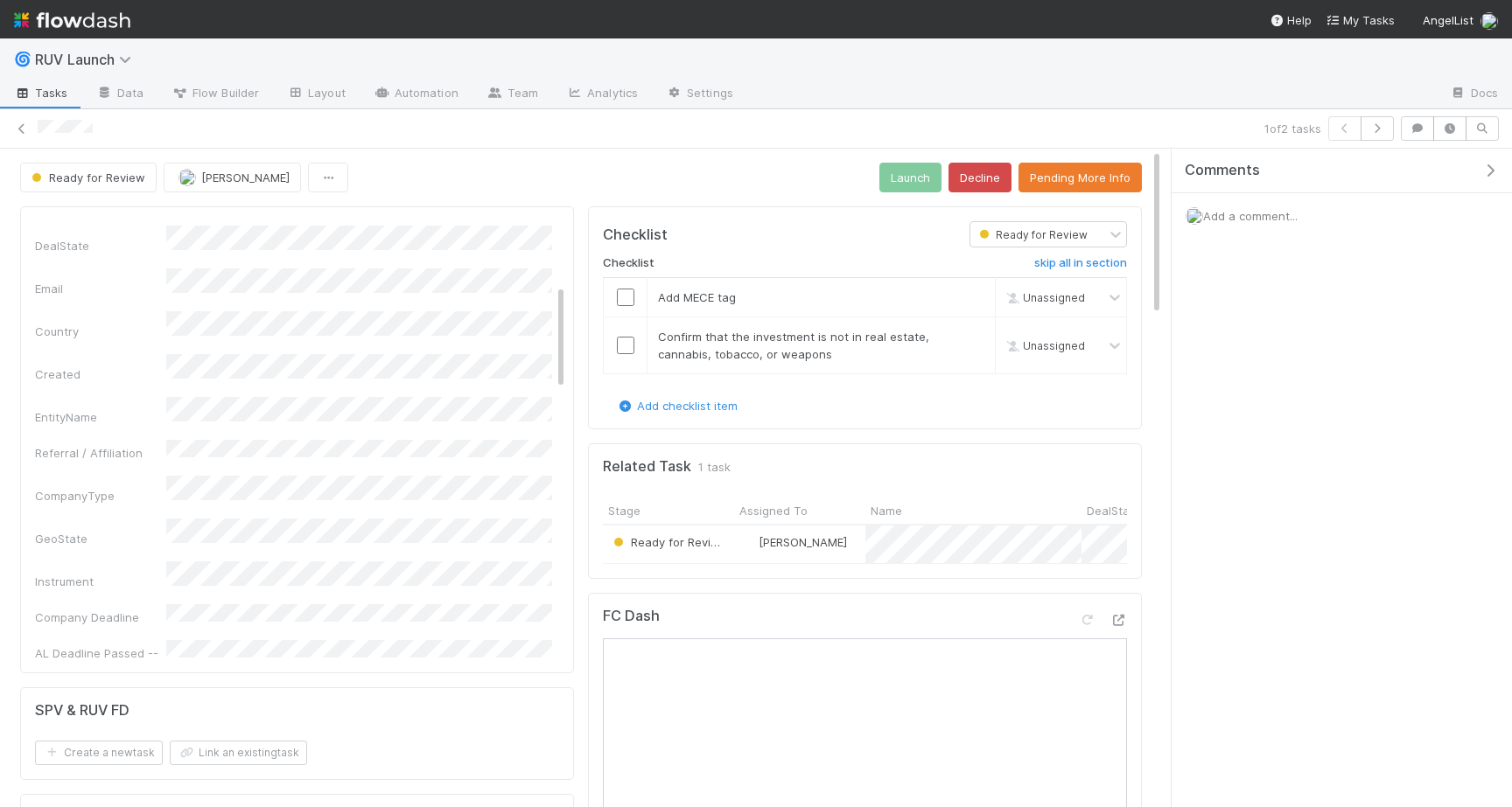
scroll to position [258, 0]
click at [1055, 176] on button "Pending More Info" at bounding box center [1080, 177] width 124 height 30
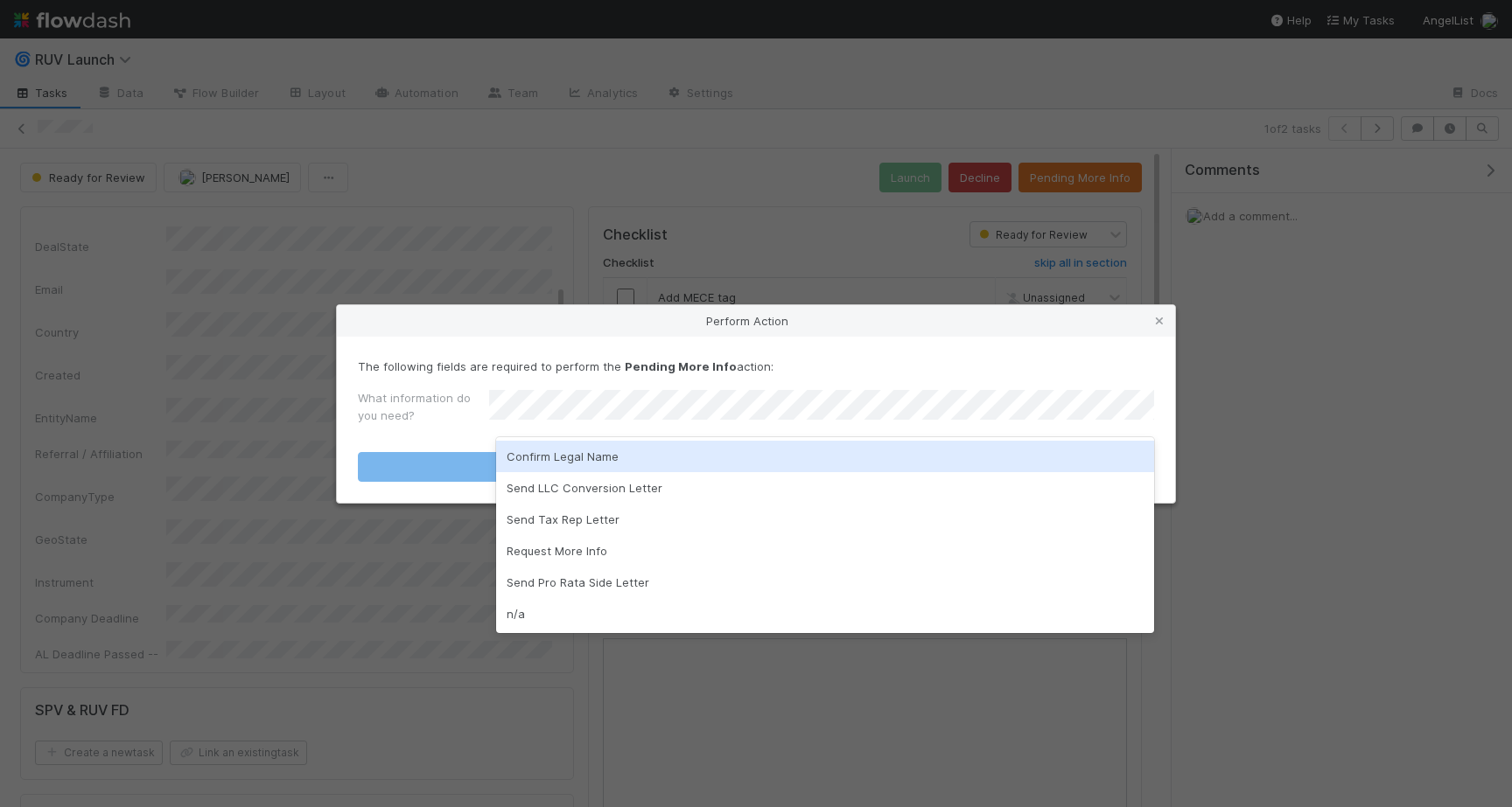
click at [617, 456] on div "Confirm Legal Name" at bounding box center [824, 457] width 658 height 32
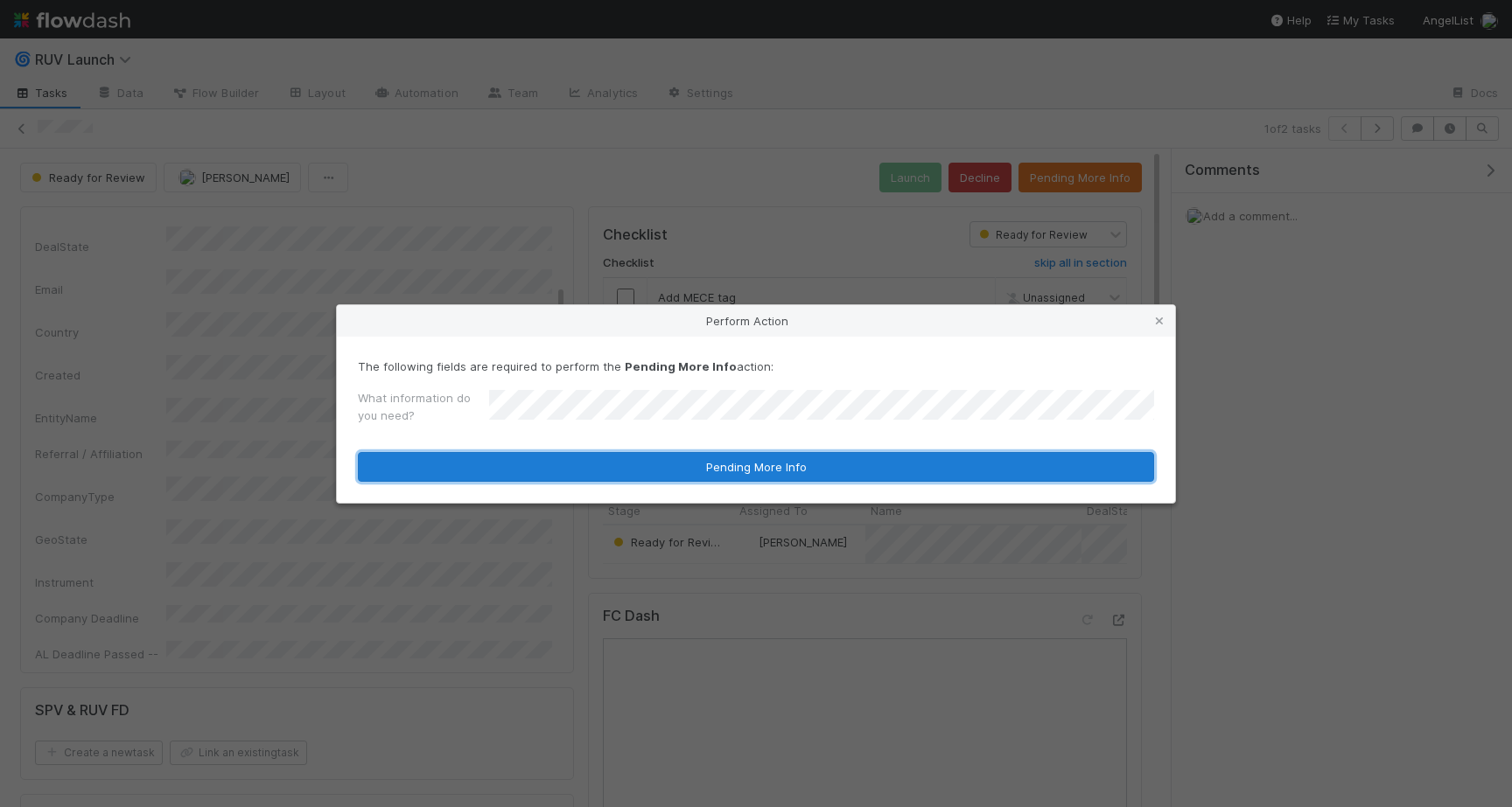
click at [617, 465] on button "Pending More Info" at bounding box center [756, 466] width 796 height 30
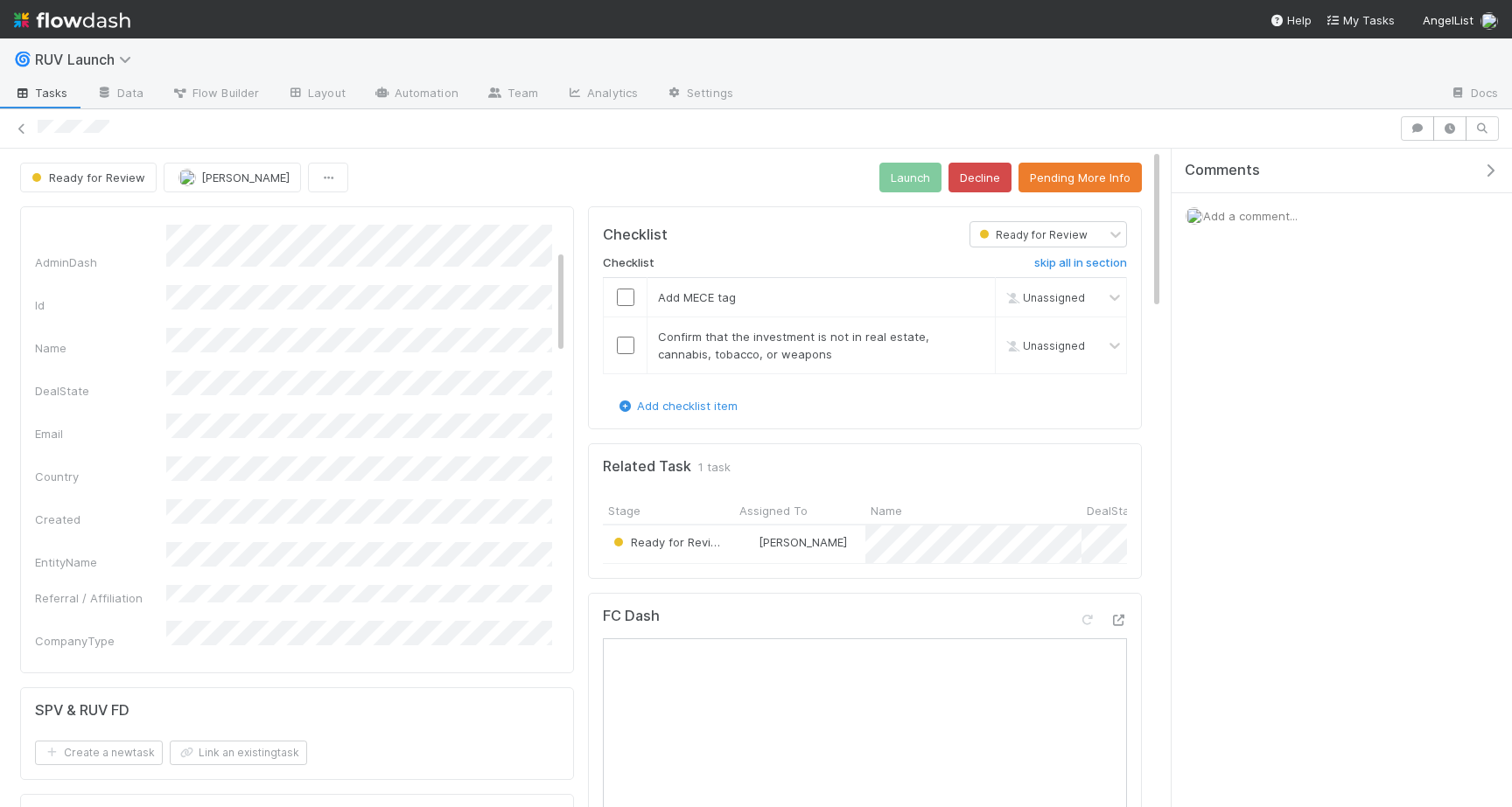
scroll to position [115, 0]
click at [1056, 170] on button "Pending More Info" at bounding box center [1080, 177] width 124 height 30
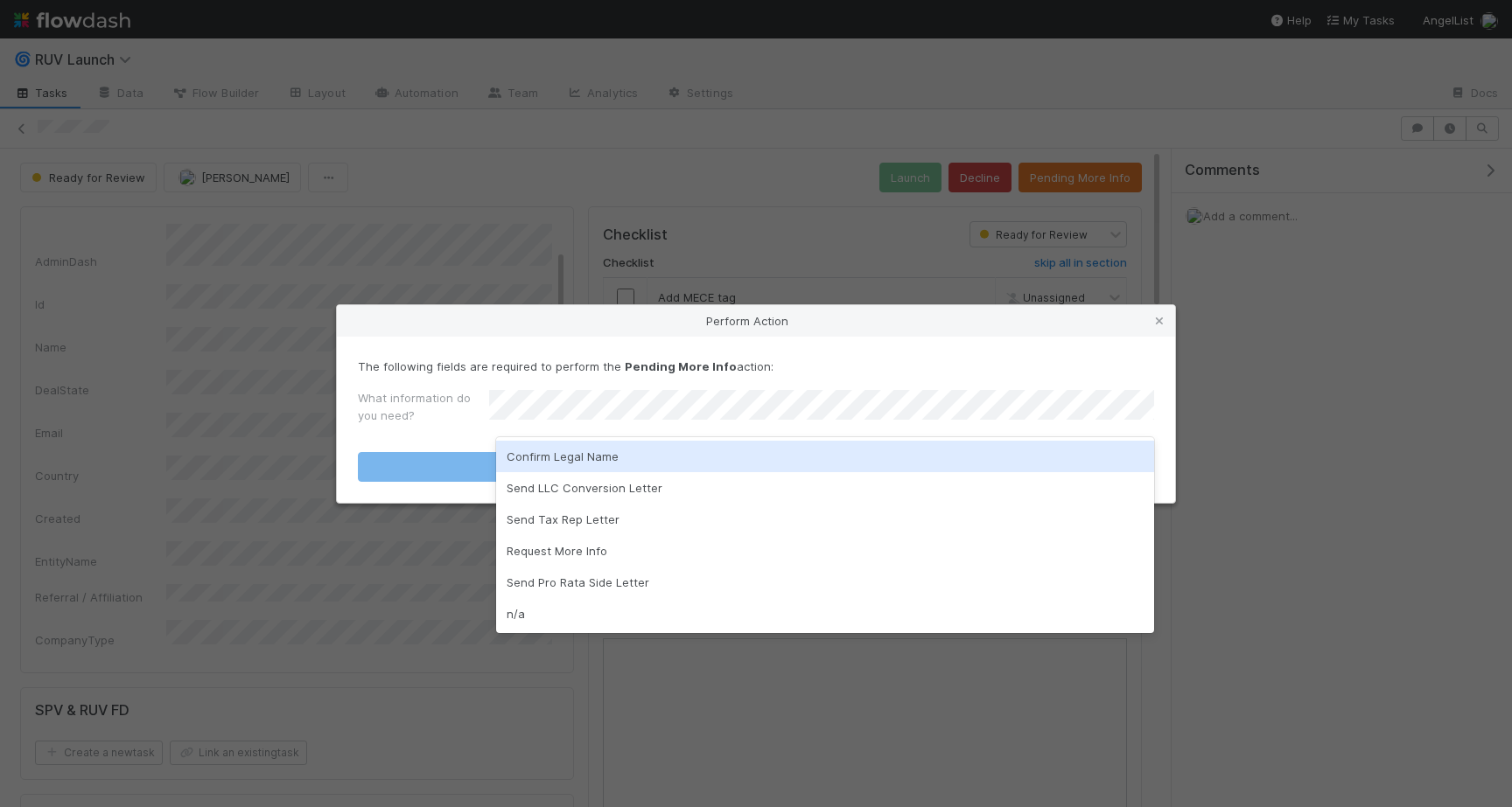
click at [654, 460] on div "Confirm Legal Name" at bounding box center [824, 457] width 658 height 32
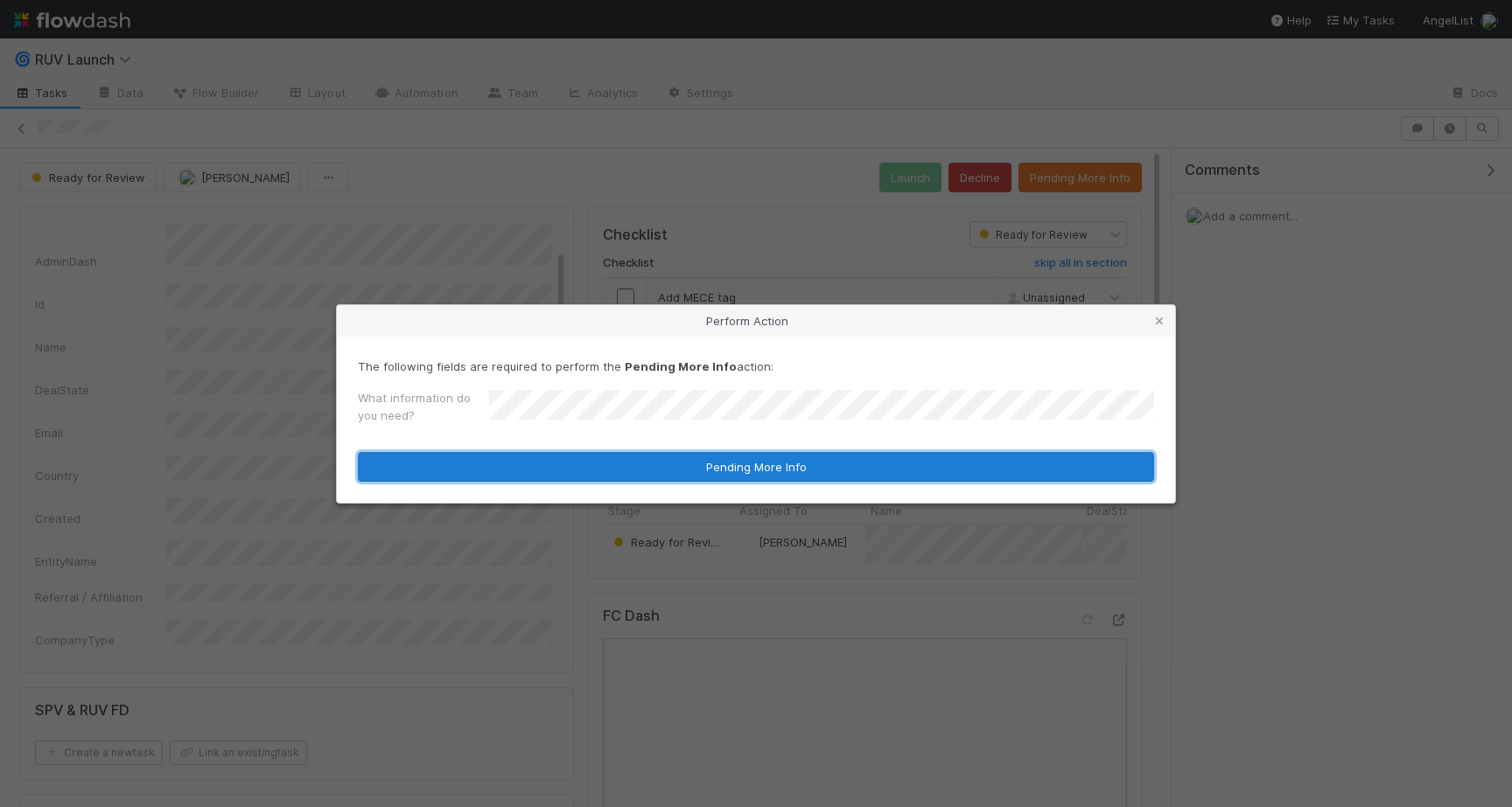
click at [654, 468] on button "Pending More Info" at bounding box center [756, 466] width 796 height 30
